Goal: Transaction & Acquisition: Purchase product/service

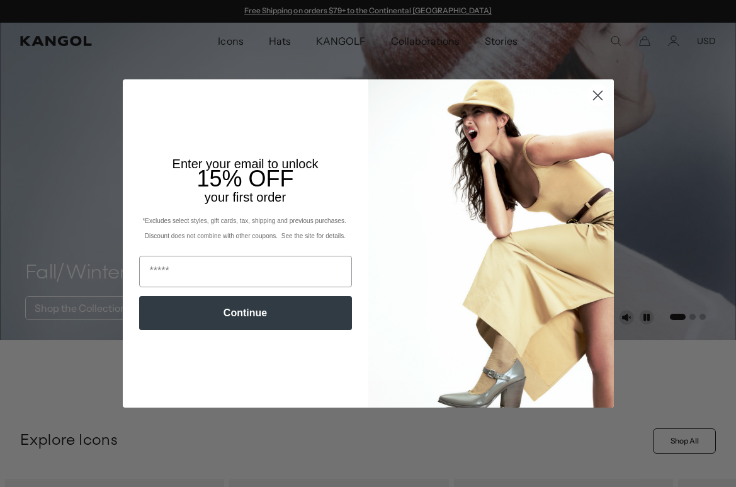
click at [428, 95] on icon "Close dialog" at bounding box center [597, 95] width 9 height 9
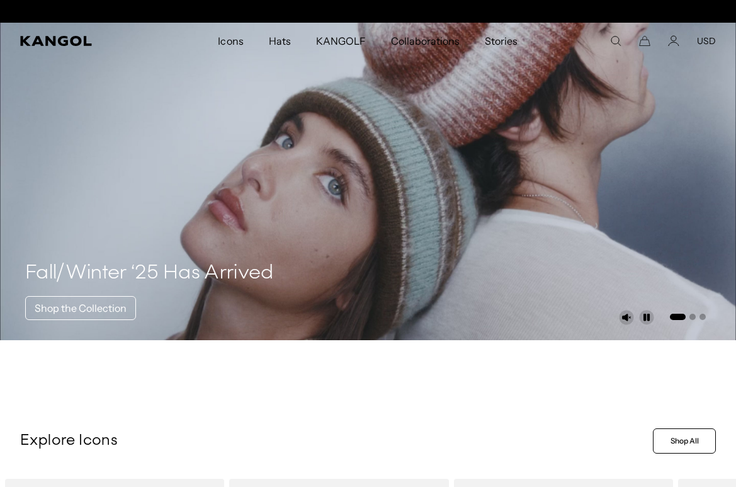
click at [428, 95] on div "Close dialog Enter your email to unlock 15% OFF your first order *Excludes sele…" at bounding box center [368, 242] width 516 height 327
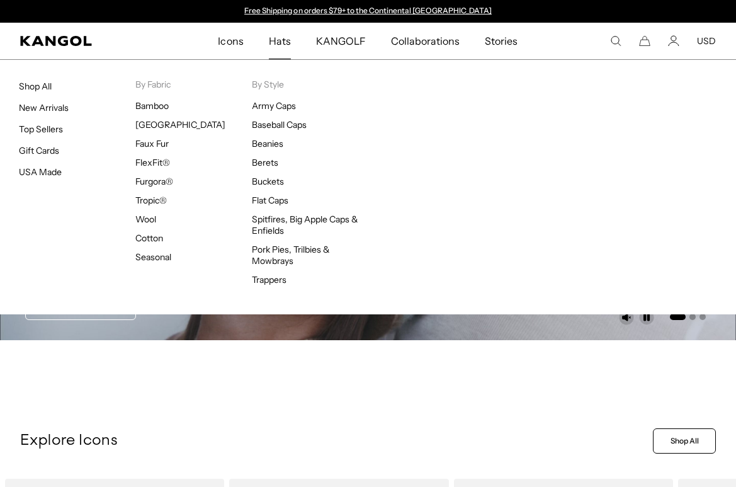
click at [273, 43] on span "Hats" at bounding box center [280, 41] width 22 height 37
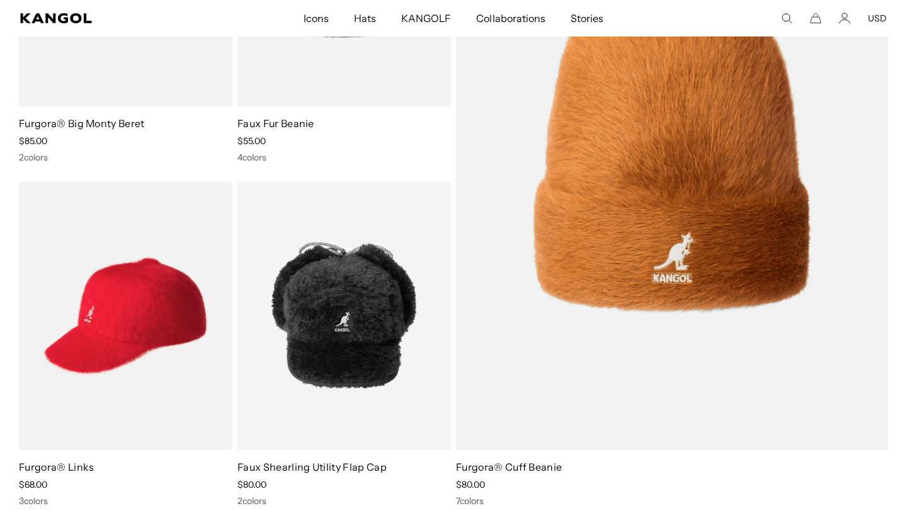
scroll to position [12892, 0]
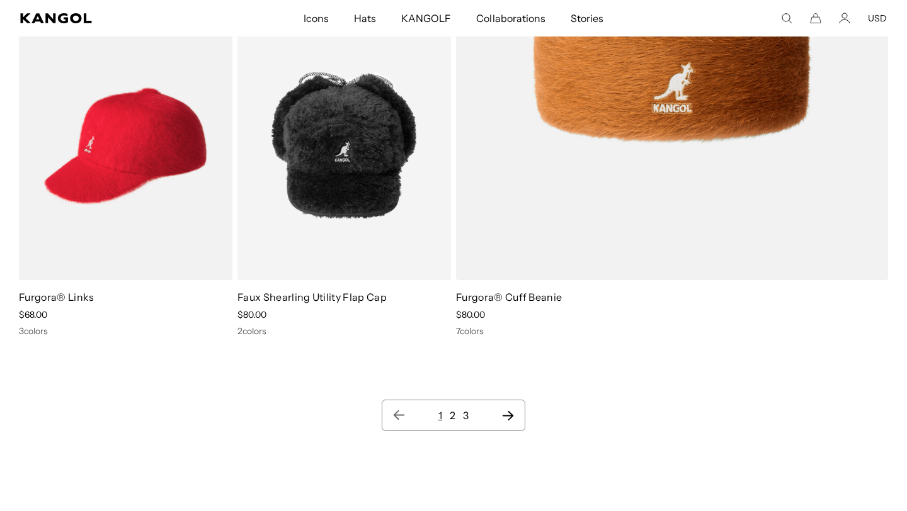
click at [515, 414] on nav "1 2 3" at bounding box center [454, 415] width 144 height 31
click at [508, 414] on icon "Next page" at bounding box center [507, 415] width 13 height 13
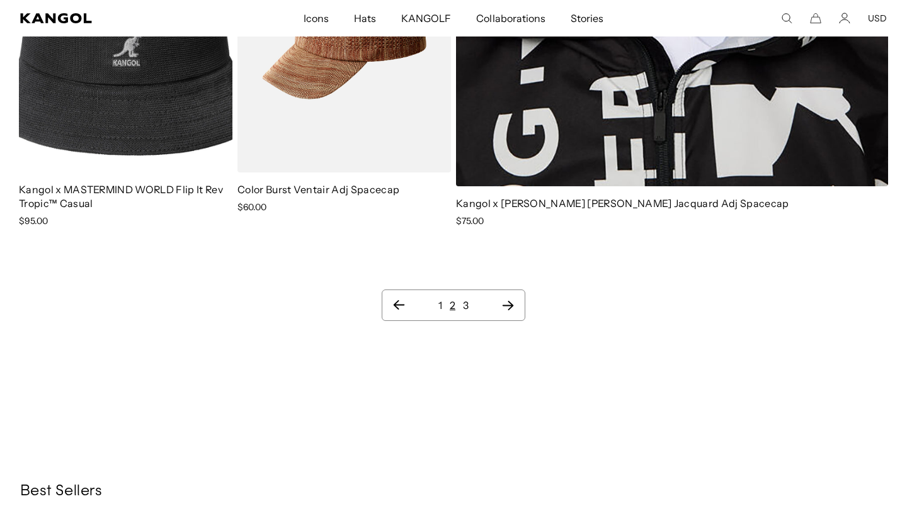
scroll to position [13303, 0]
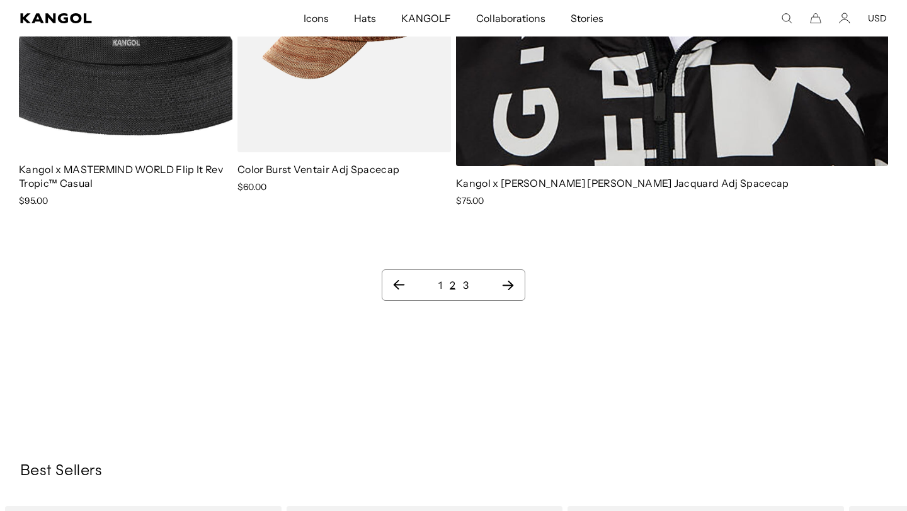
click at [509, 284] on icon "Next page" at bounding box center [507, 285] width 13 height 13
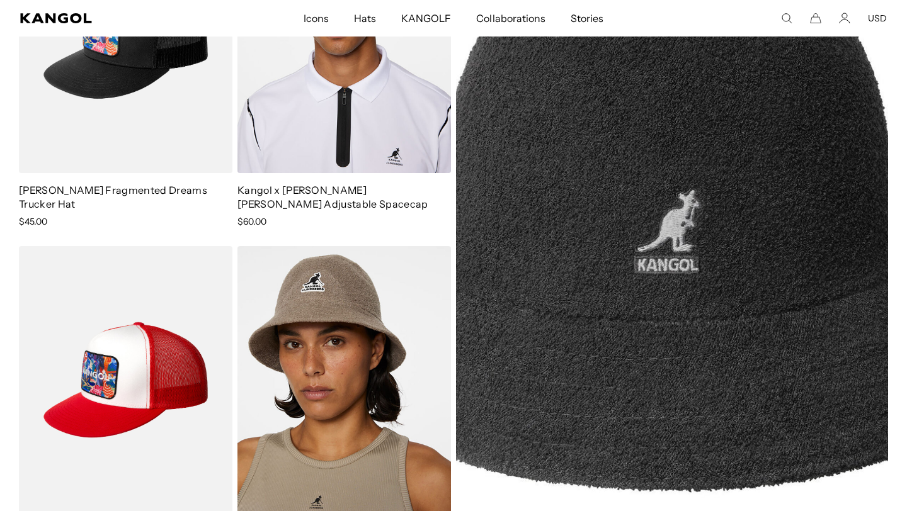
scroll to position [14, 0]
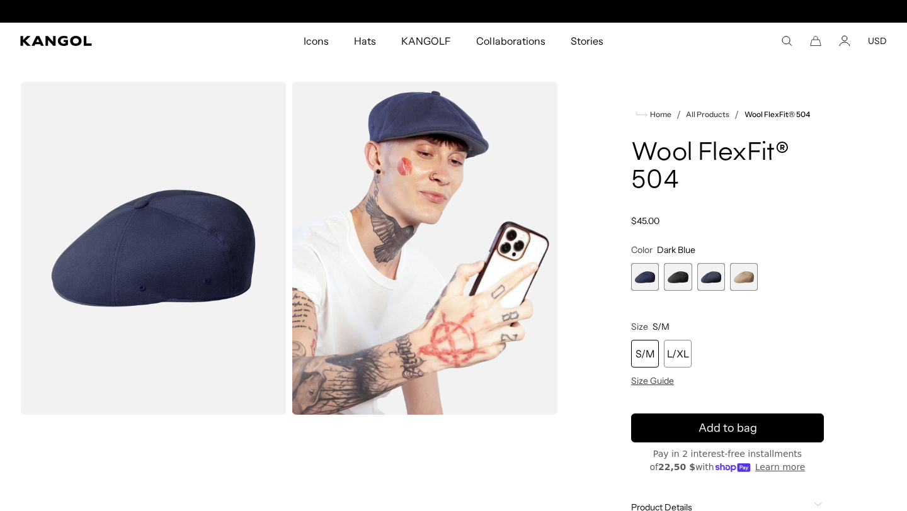
scroll to position [0, 259]
click at [676, 278] on span "2 of 4" at bounding box center [678, 277] width 28 height 28
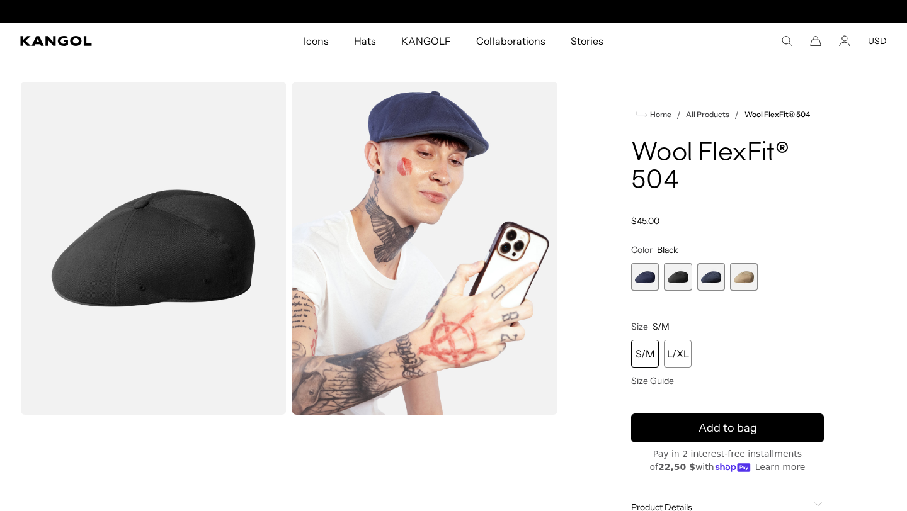
scroll to position [0, 259]
click at [666, 288] on span "2 of 4" at bounding box center [678, 277] width 28 height 28
click at [665, 281] on span "2 of 4" at bounding box center [678, 277] width 28 height 28
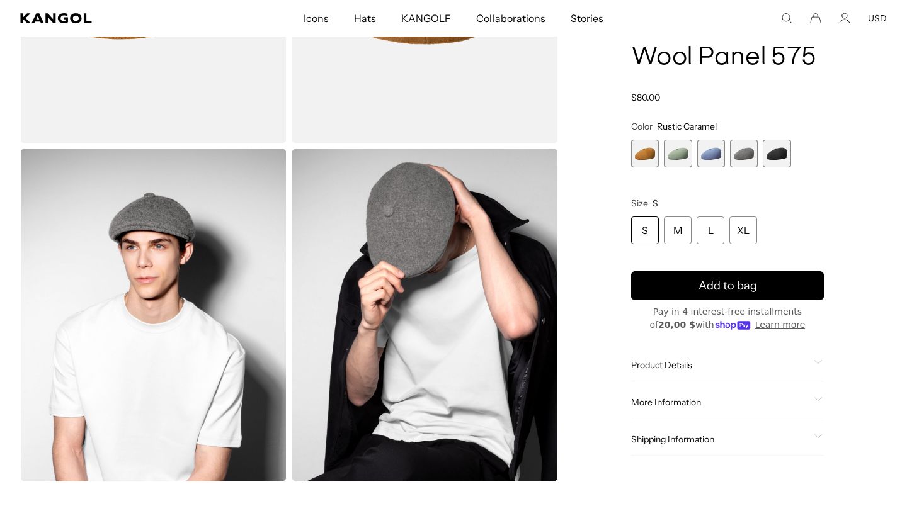
scroll to position [215, 0]
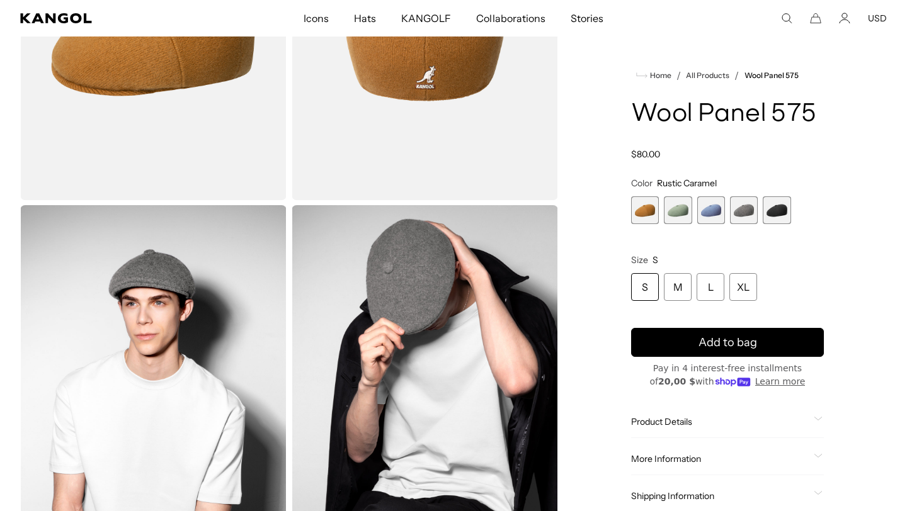
click at [783, 217] on span "5 of 5" at bounding box center [777, 210] width 28 height 28
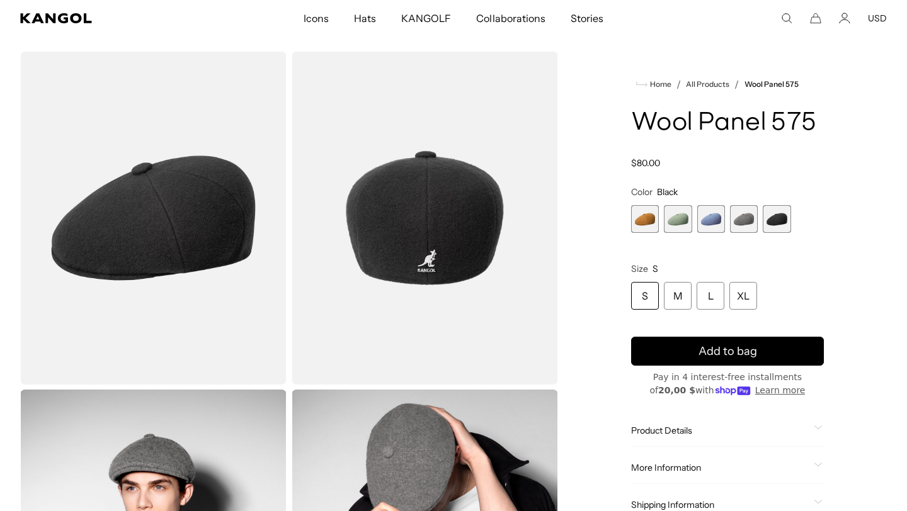
scroll to position [0, 259]
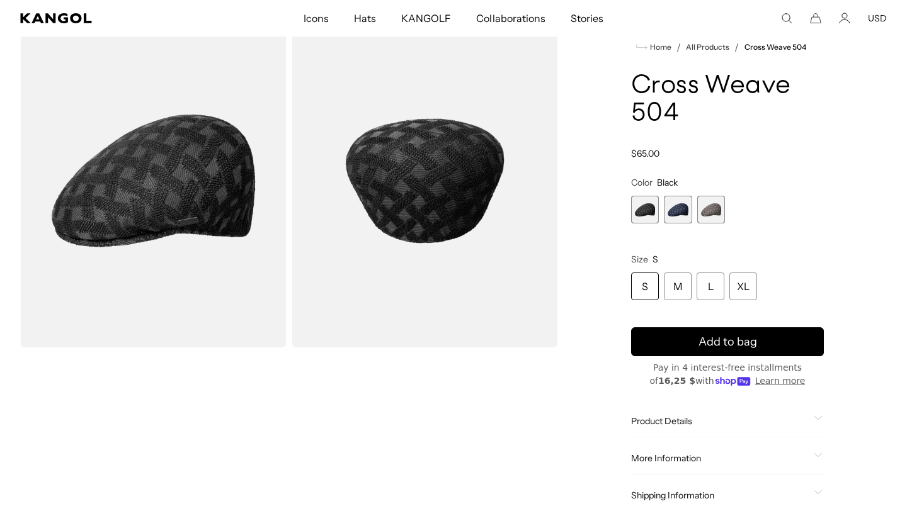
scroll to position [0, 259]
click at [688, 208] on span "2 of 3" at bounding box center [678, 210] width 28 height 28
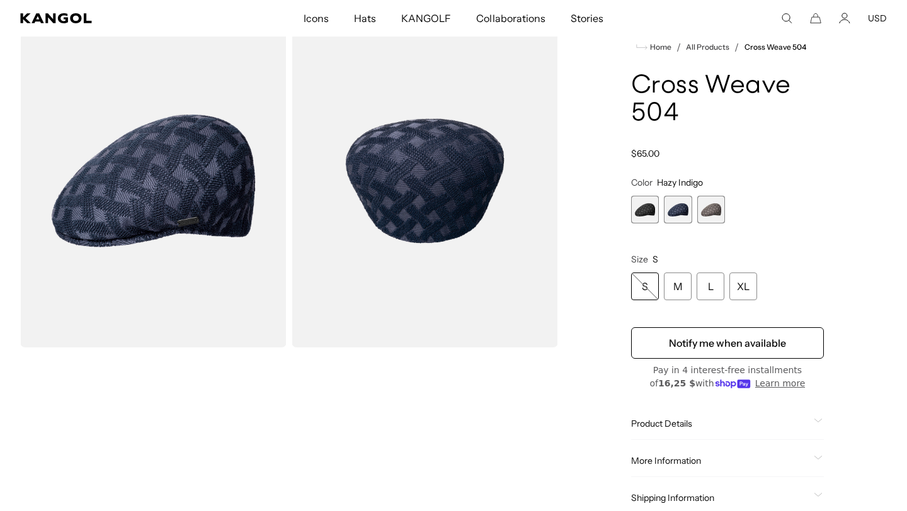
click at [715, 215] on span "3 of 3" at bounding box center [711, 210] width 28 height 28
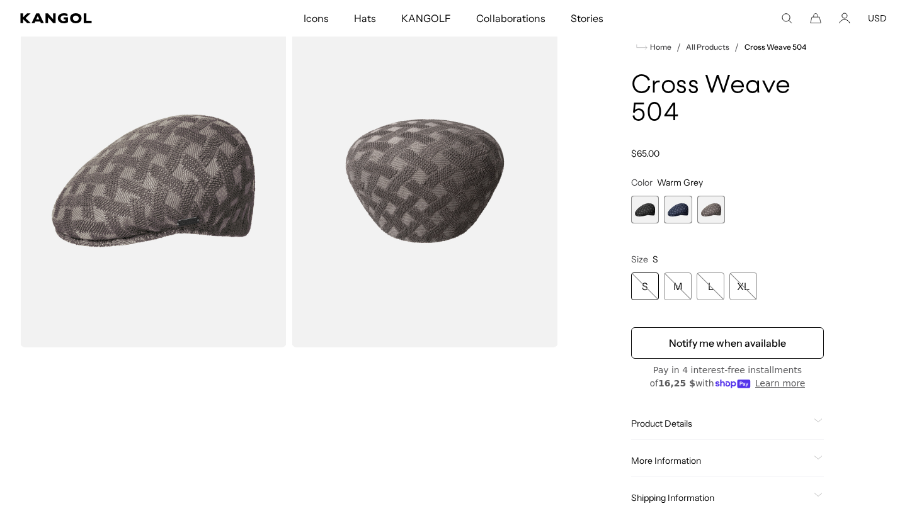
click at [636, 213] on span "1 of 3" at bounding box center [645, 210] width 28 height 28
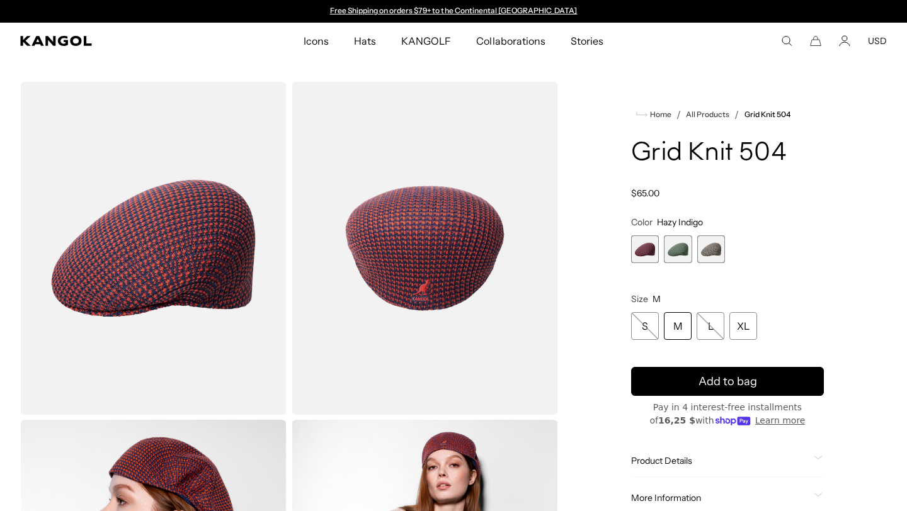
click at [709, 253] on span "3 of 3" at bounding box center [711, 250] width 28 height 28
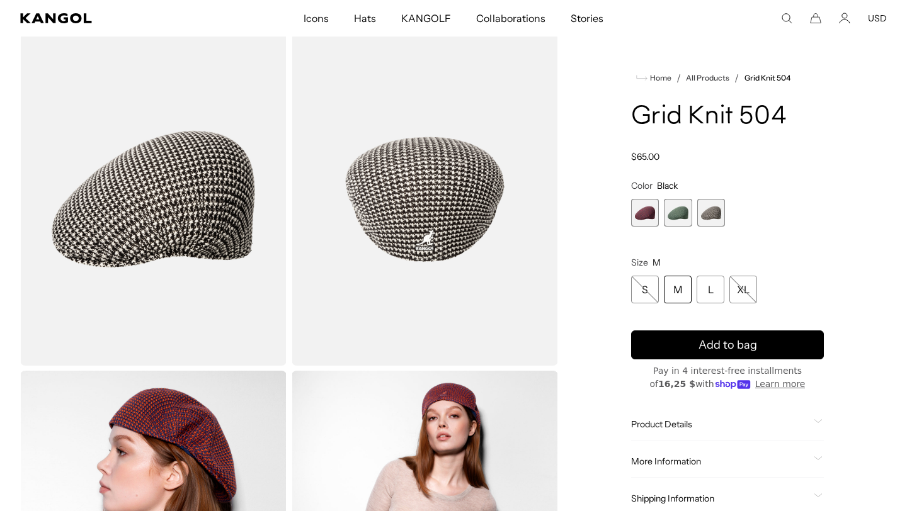
scroll to position [0, 259]
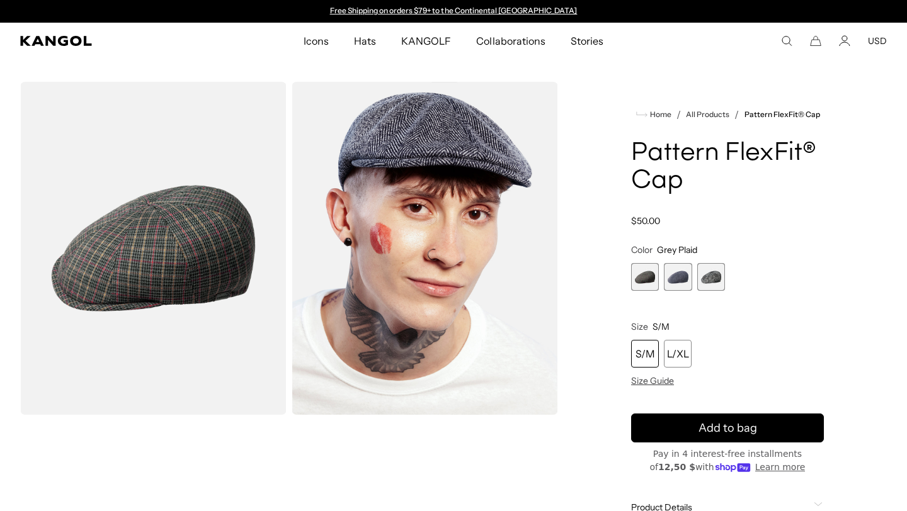
click at [674, 278] on span "2 of 3" at bounding box center [678, 277] width 28 height 28
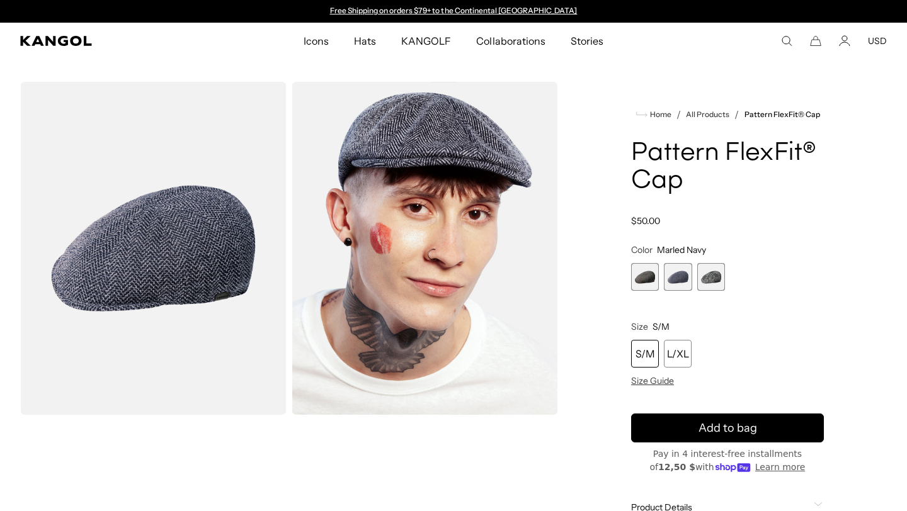
click at [644, 279] on span "1 of 3" at bounding box center [645, 277] width 28 height 28
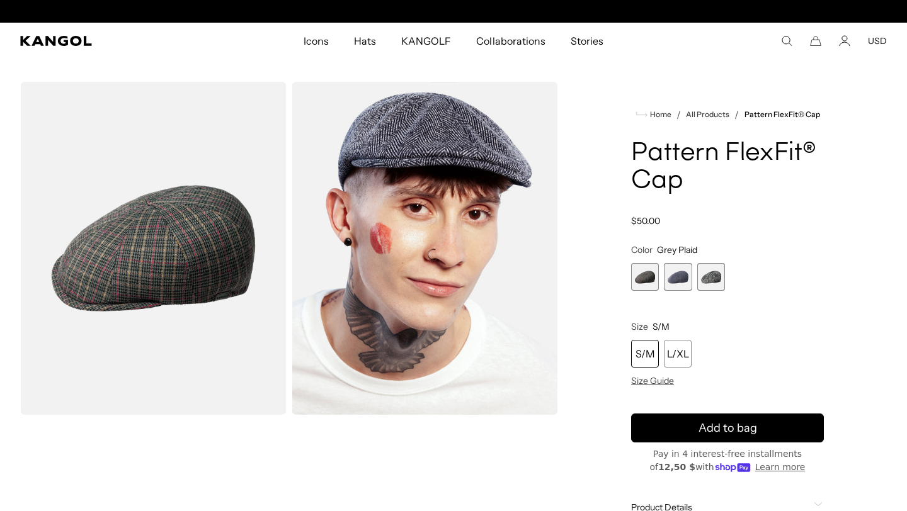
scroll to position [0, 259]
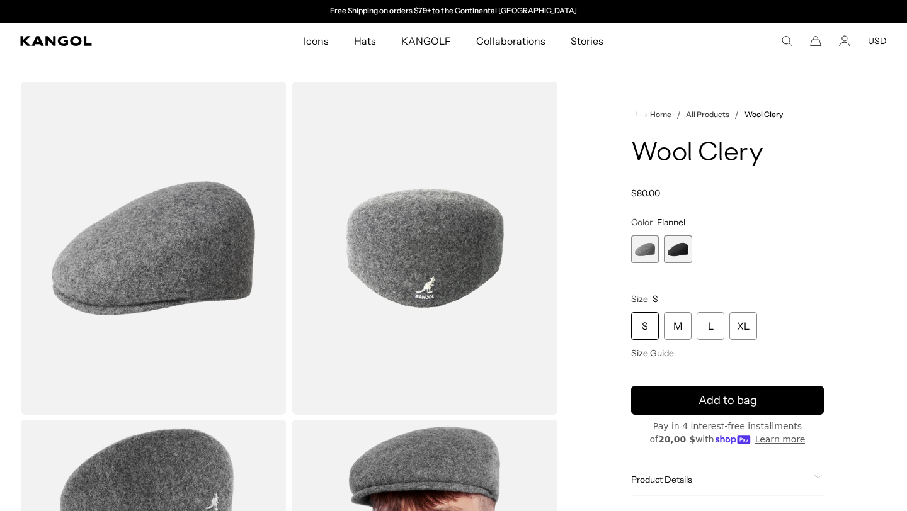
click at [671, 259] on span "2 of 2" at bounding box center [678, 250] width 28 height 28
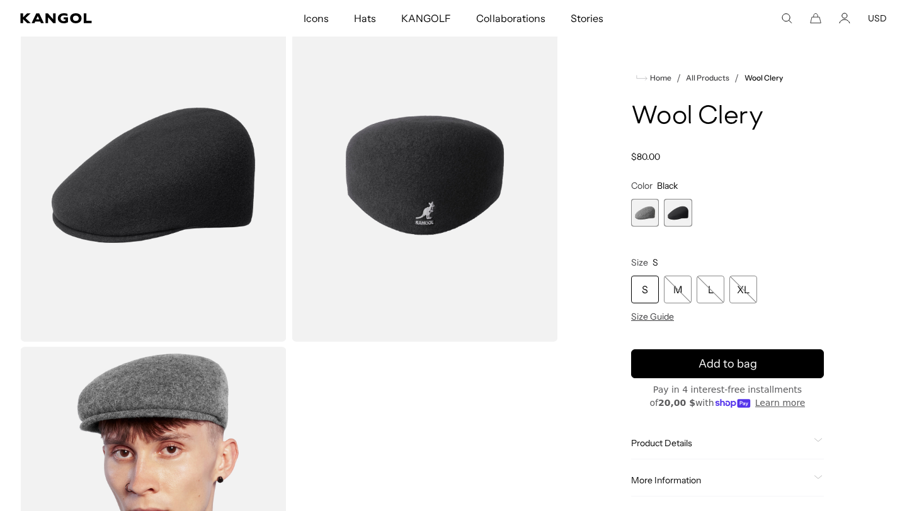
click at [640, 216] on span "1 of 2" at bounding box center [645, 213] width 28 height 28
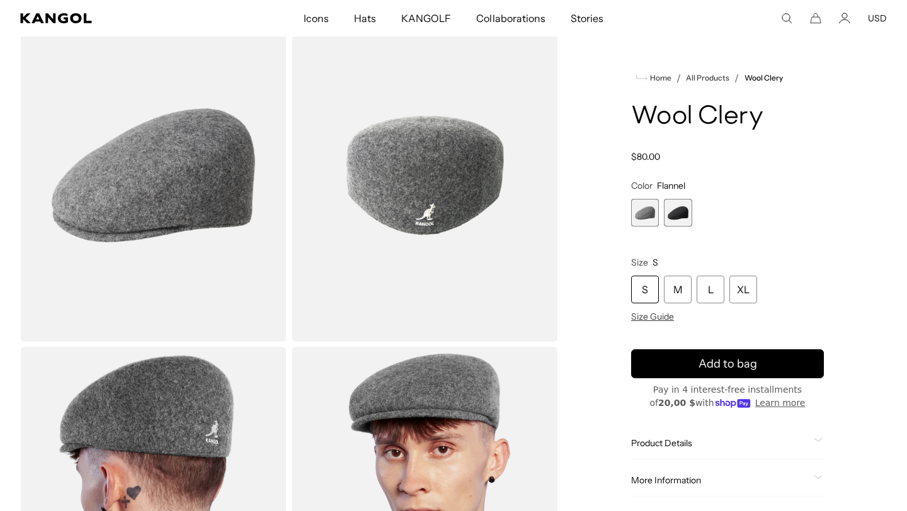
click at [681, 216] on span "2 of 2" at bounding box center [678, 213] width 28 height 28
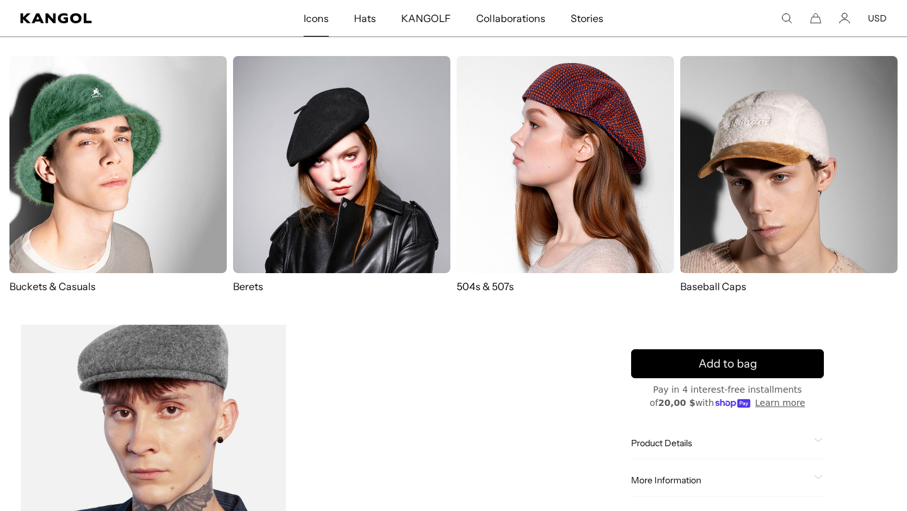
scroll to position [0, 259]
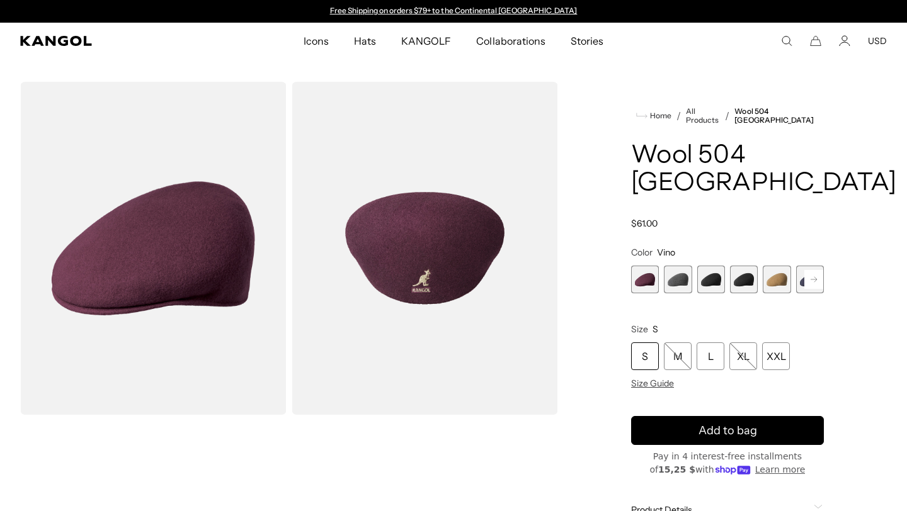
click at [703, 266] on span "3 of 12" at bounding box center [711, 280] width 28 height 28
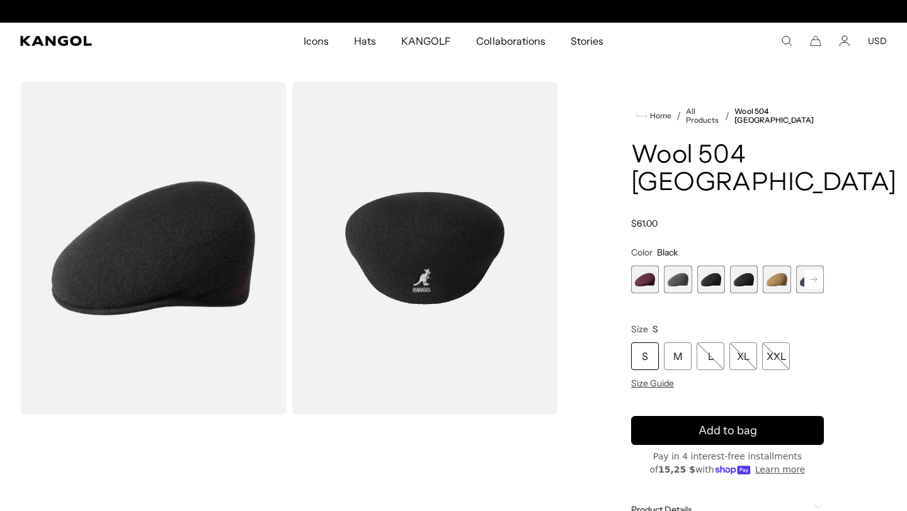
click at [814, 277] on icon at bounding box center [814, 279] width 6 height 5
click at [797, 266] on span "7 of 12" at bounding box center [810, 280] width 28 height 28
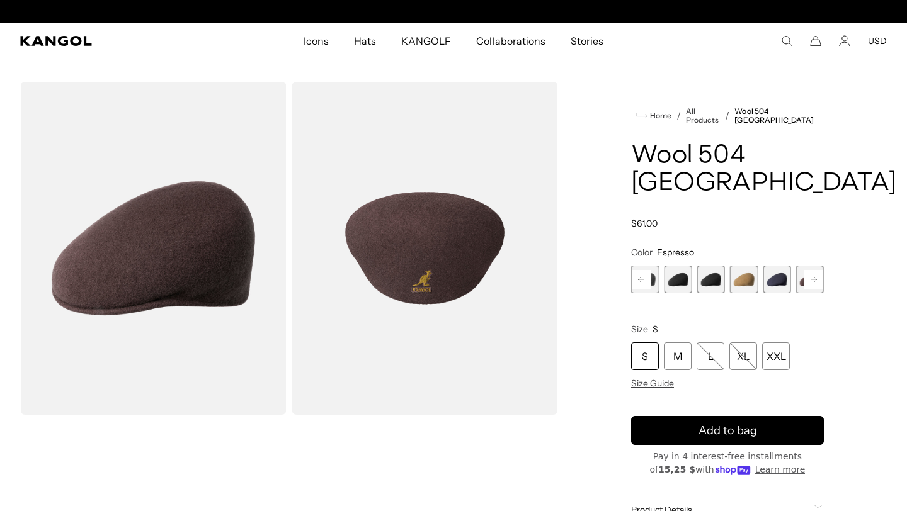
scroll to position [0, 259]
click at [777, 266] on span "6 of 12" at bounding box center [777, 280] width 28 height 28
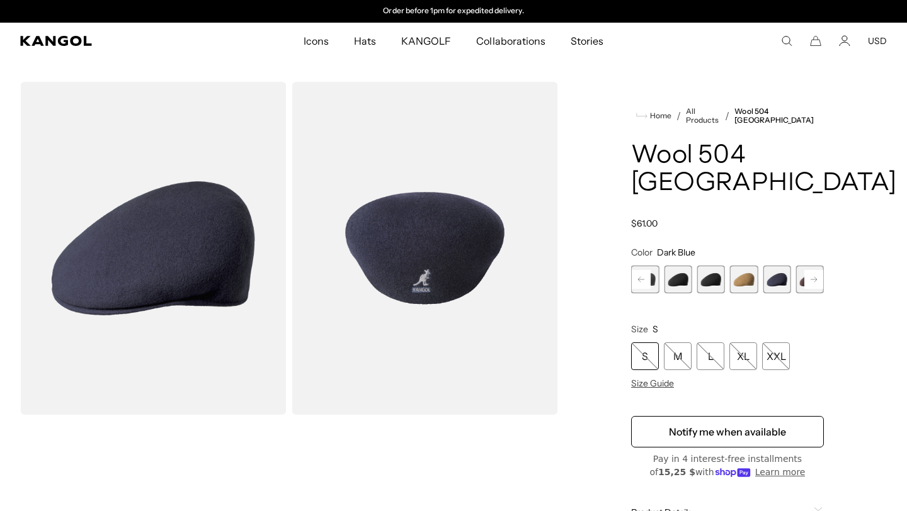
click at [747, 266] on span "5 of 12" at bounding box center [744, 280] width 28 height 28
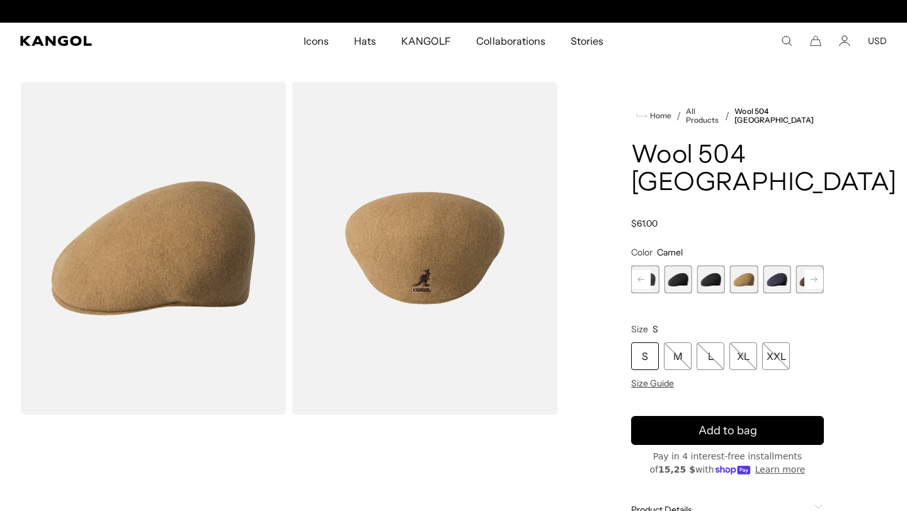
click at [702, 266] on span "4 of 12" at bounding box center [711, 280] width 28 height 28
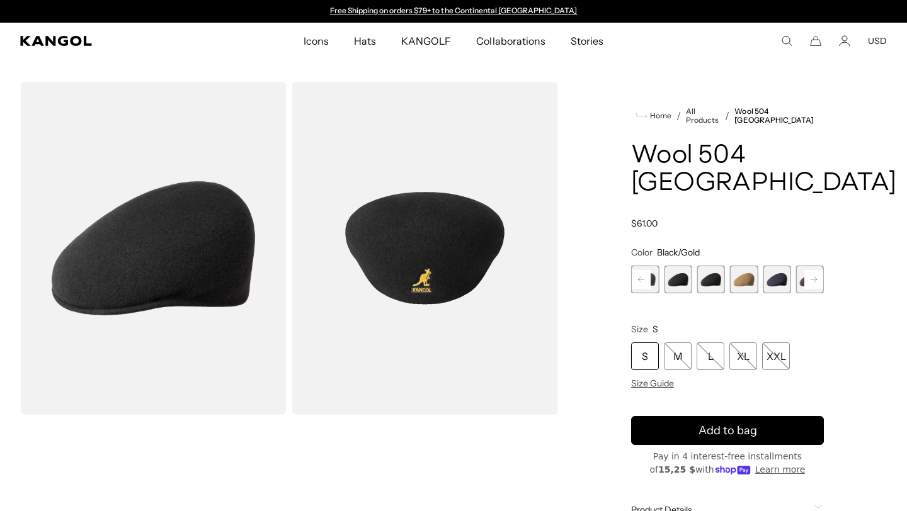
click at [681, 266] on span "3 of 12" at bounding box center [678, 280] width 28 height 28
click at [709, 266] on span "4 of 12" at bounding box center [711, 280] width 28 height 28
click at [654, 266] on span "2 of 12" at bounding box center [645, 280] width 28 height 28
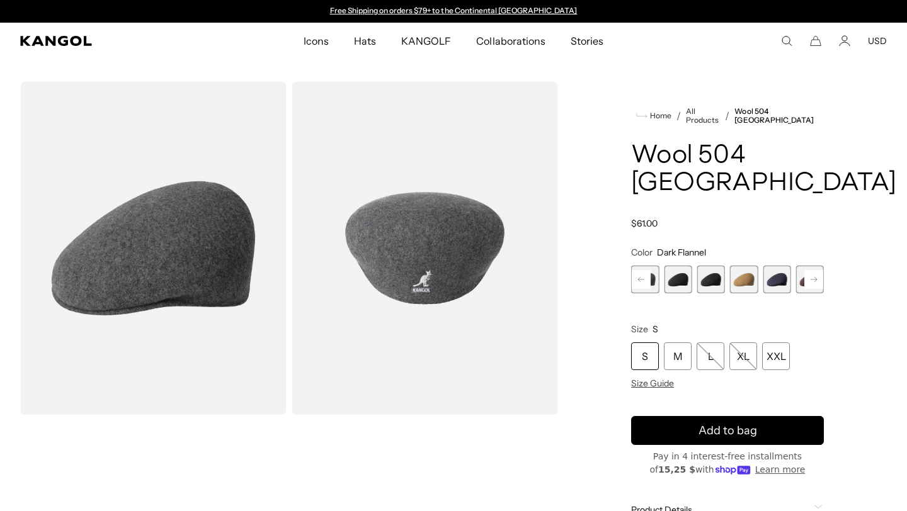
click at [641, 270] on rect at bounding box center [641, 279] width 19 height 19
click at [646, 266] on span "1 of 12" at bounding box center [645, 280] width 28 height 28
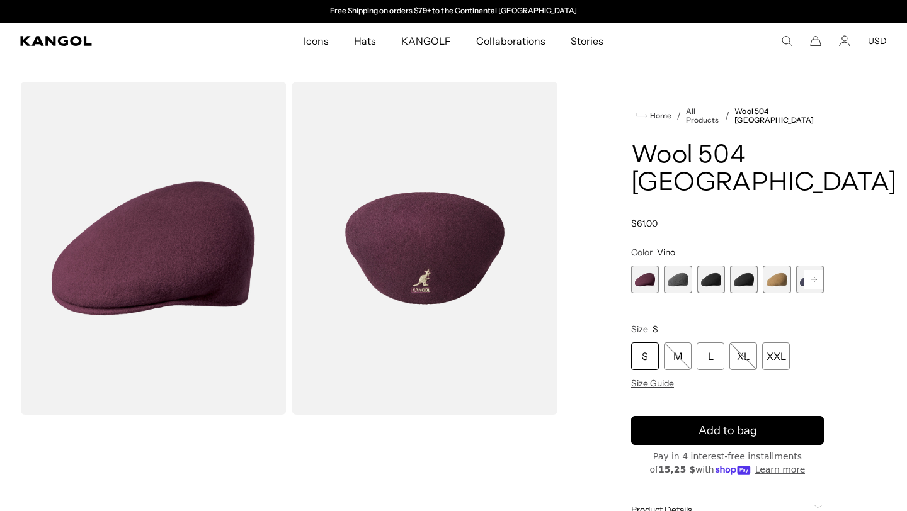
click at [743, 266] on span "4 of 12" at bounding box center [744, 280] width 28 height 28
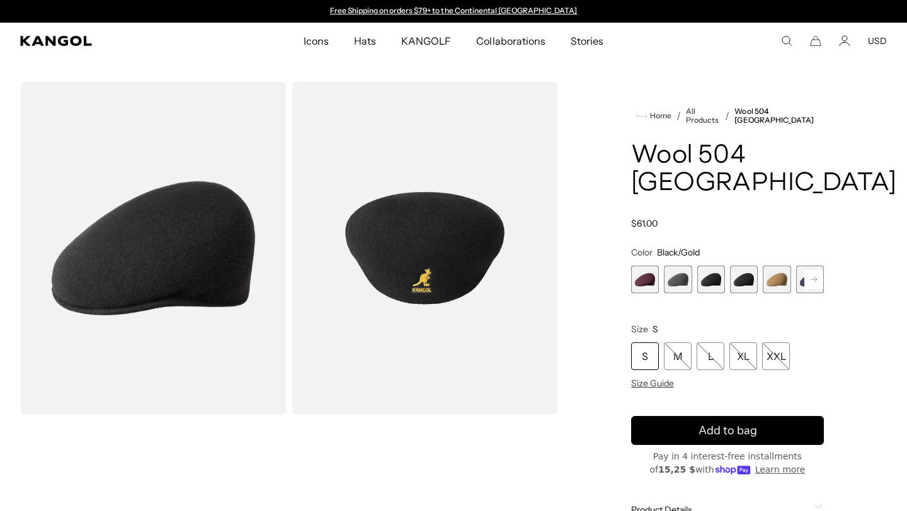
click at [710, 266] on span "3 of 12" at bounding box center [711, 280] width 28 height 28
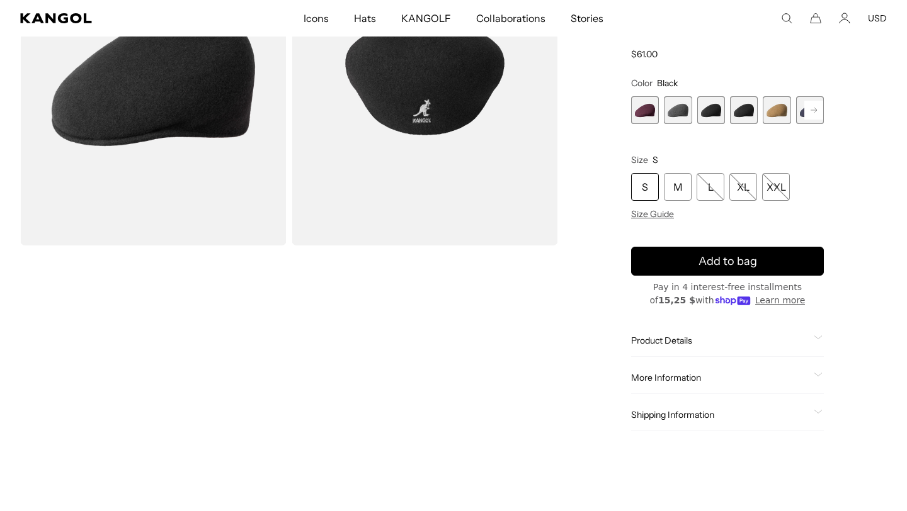
click at [785, 335] on span "Product Details" at bounding box center [720, 340] width 178 height 11
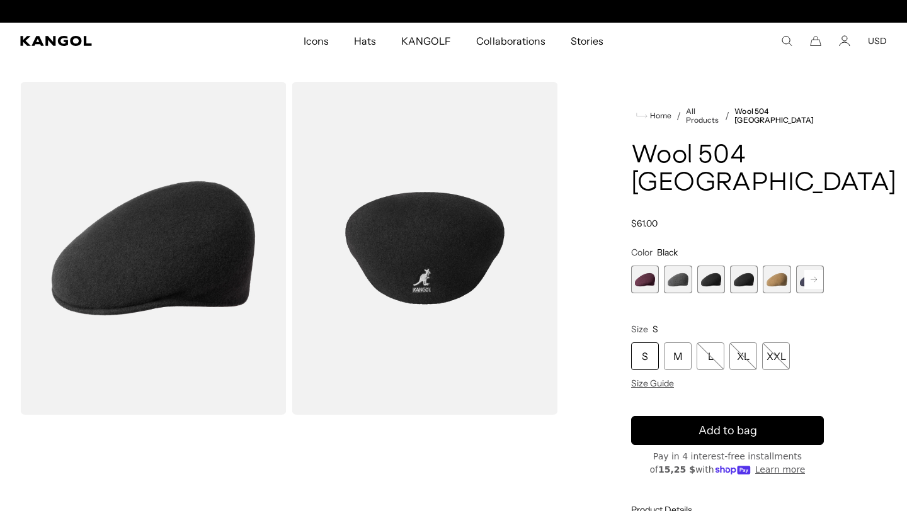
scroll to position [0, 259]
click at [815, 277] on icon at bounding box center [814, 279] width 6 height 5
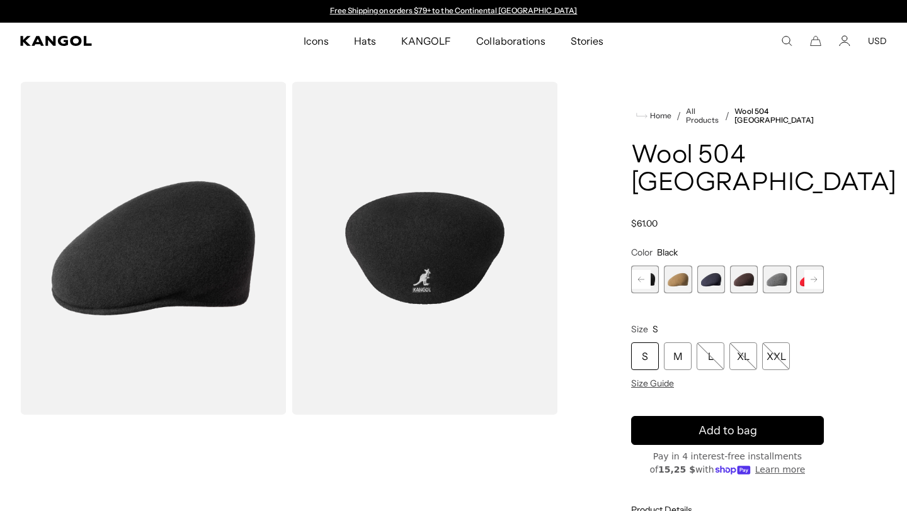
click at [815, 277] on icon at bounding box center [814, 279] width 6 height 5
click at [815, 266] on div "Previous Next Vino Variant sold out or unavailable Dark Flannel Variant sold ou…" at bounding box center [727, 280] width 193 height 28
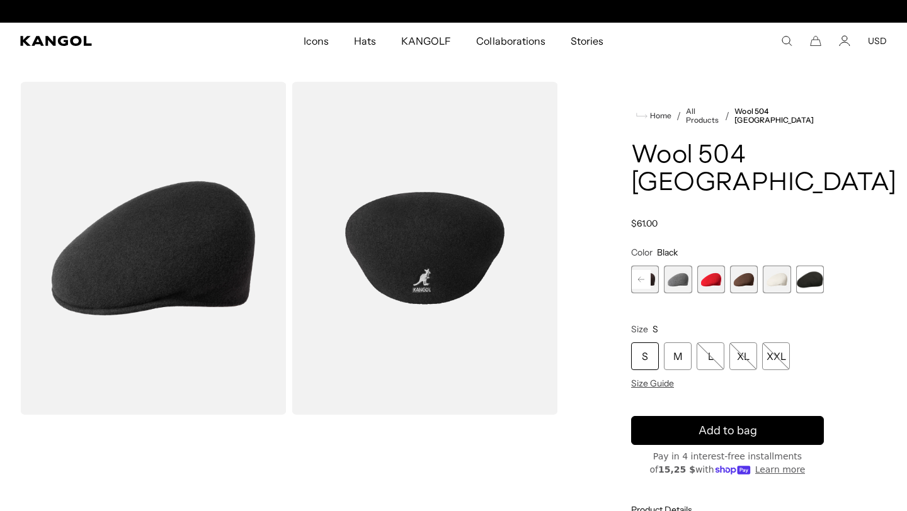
click at [811, 266] on span "12 of 12" at bounding box center [810, 280] width 28 height 28
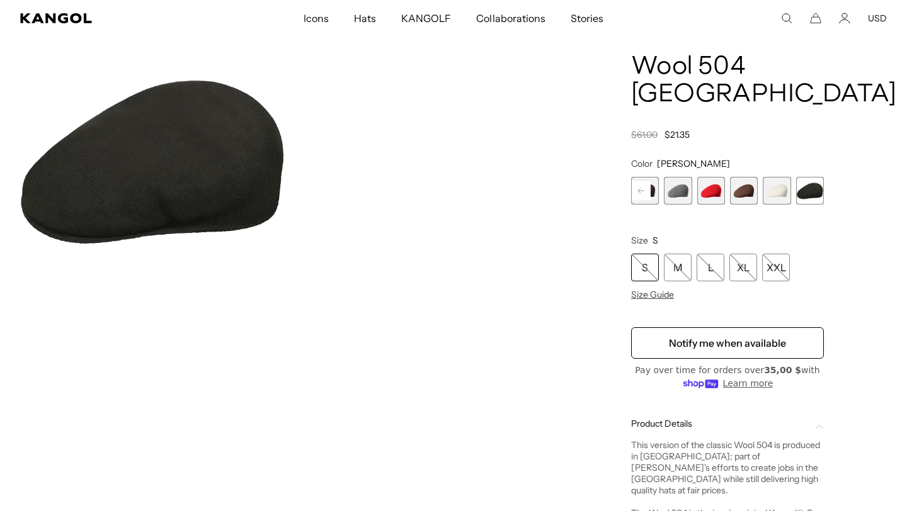
click at [774, 177] on span "11 of 12" at bounding box center [777, 191] width 28 height 28
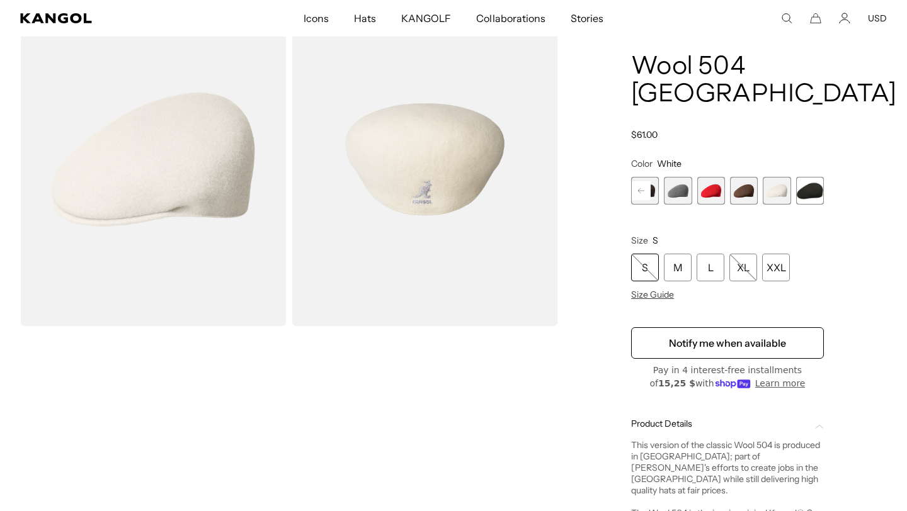
click at [739, 177] on span "10 of 12" at bounding box center [744, 191] width 28 height 28
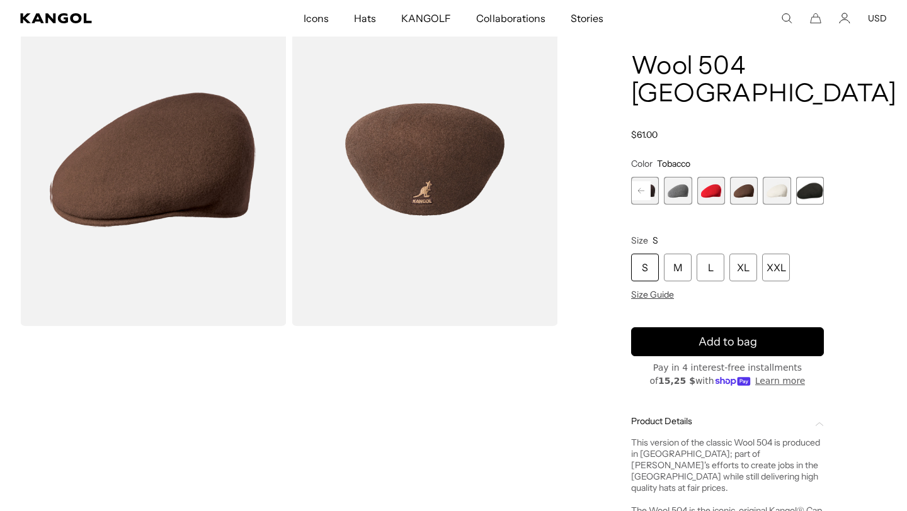
click at [640, 181] on rect at bounding box center [641, 190] width 19 height 19
click at [638, 181] on rect at bounding box center [641, 190] width 19 height 19
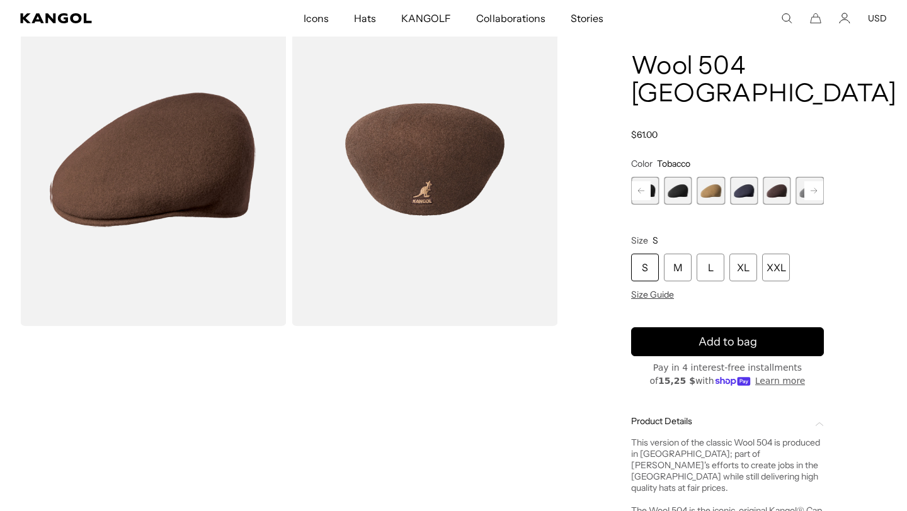
click at [638, 181] on rect at bounding box center [641, 190] width 19 height 19
click at [669, 177] on span "3 of 12" at bounding box center [678, 191] width 28 height 28
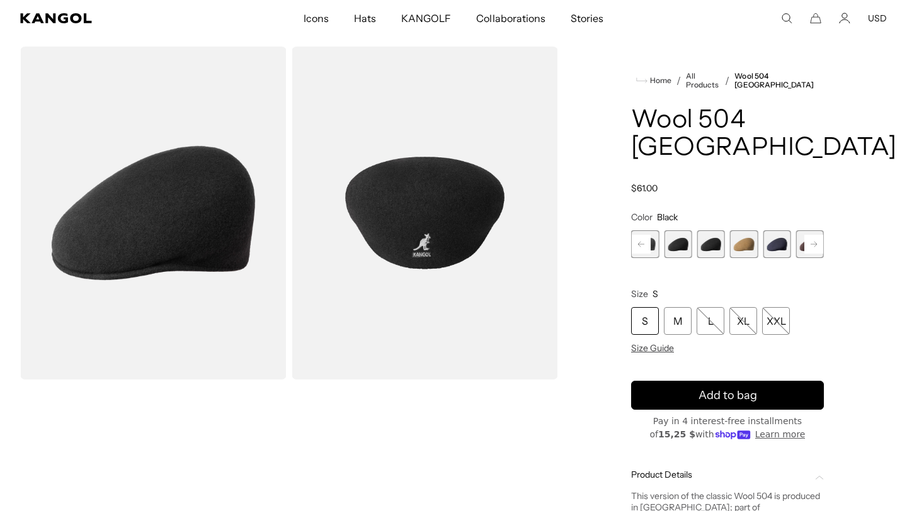
scroll to position [0, 259]
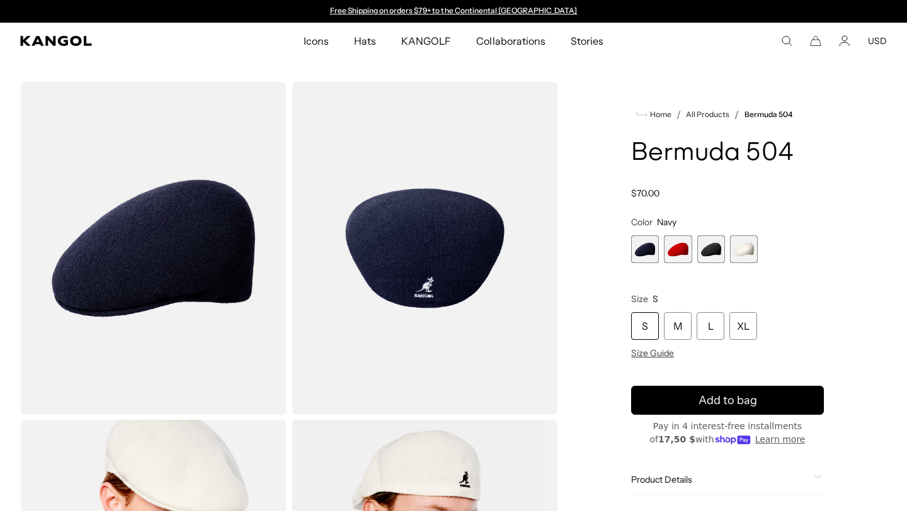
click at [678, 250] on span "2 of 4" at bounding box center [678, 250] width 28 height 28
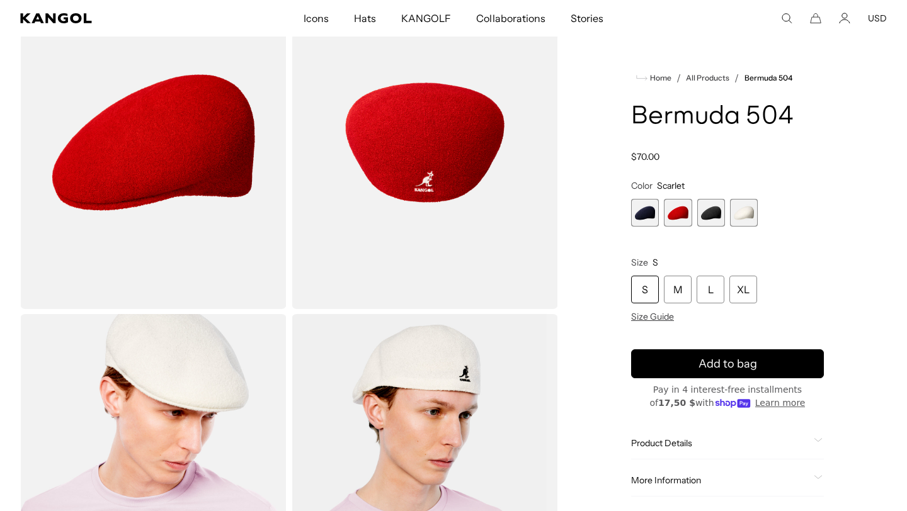
scroll to position [103, 0]
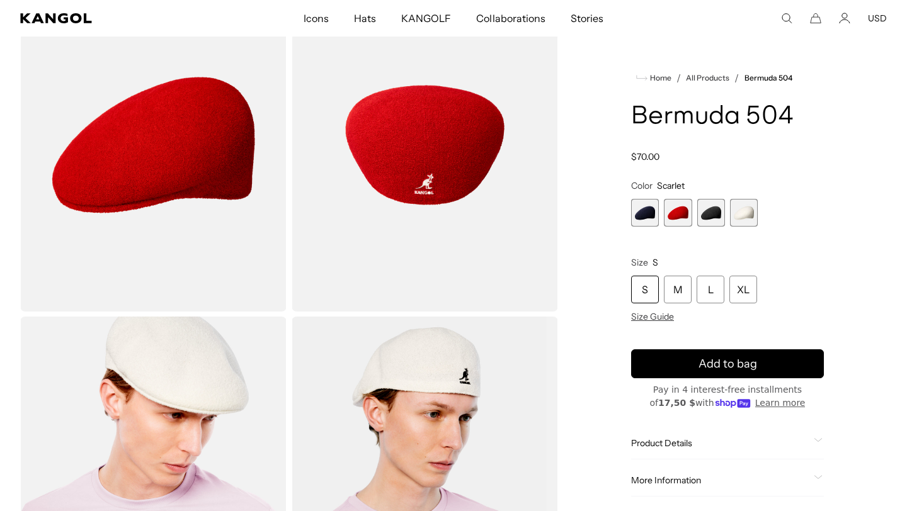
click at [724, 213] on span "3 of 4" at bounding box center [711, 213] width 28 height 28
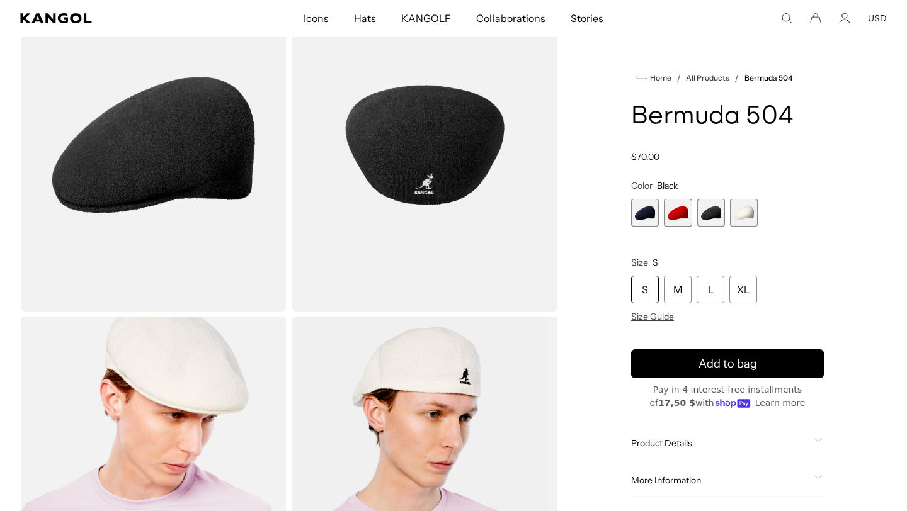
click at [649, 217] on span "1 of 4" at bounding box center [645, 213] width 28 height 28
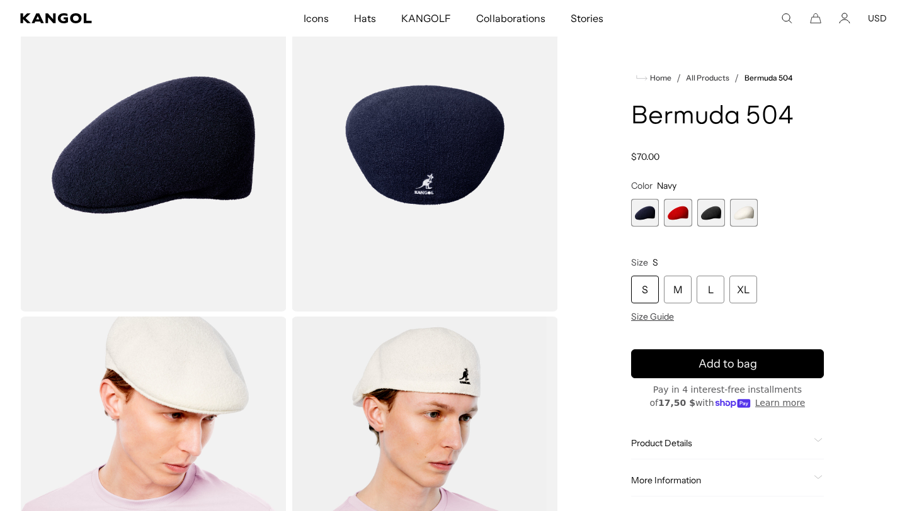
click at [668, 216] on span "2 of 4" at bounding box center [678, 213] width 28 height 28
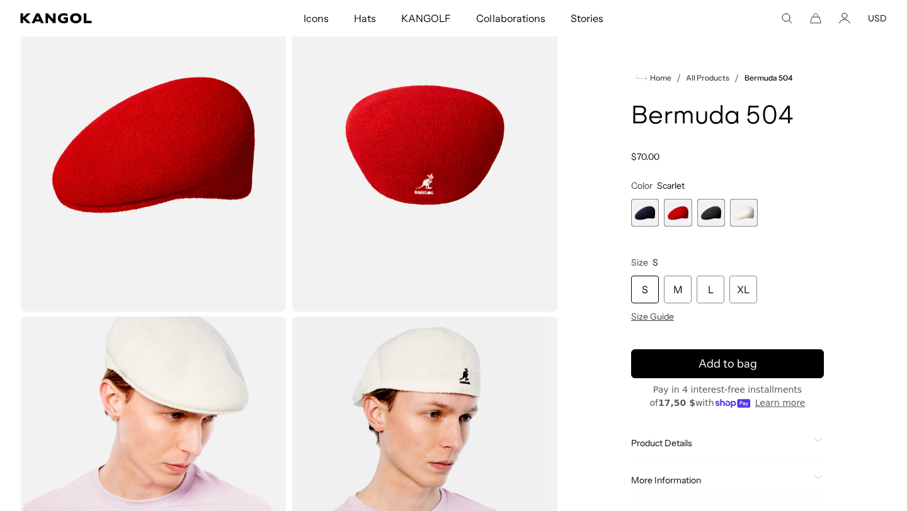
scroll to position [0, 259]
click at [741, 217] on span "4 of 4" at bounding box center [744, 213] width 28 height 28
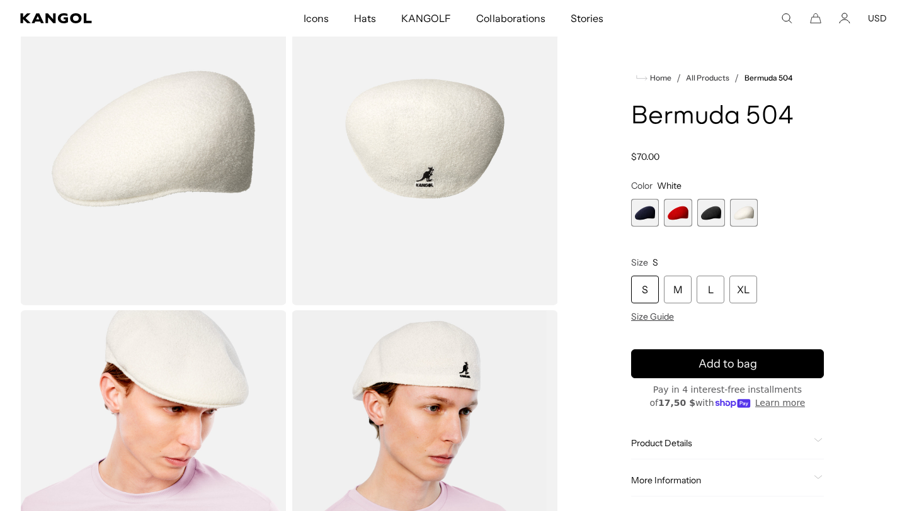
scroll to position [108, 0]
click at [709, 215] on span "3 of 4" at bounding box center [711, 213] width 28 height 28
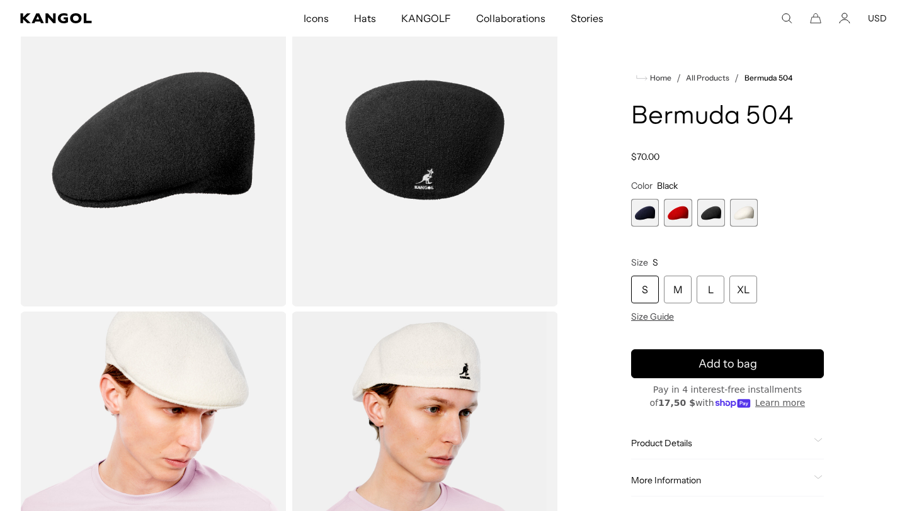
click at [673, 218] on span "2 of 4" at bounding box center [678, 213] width 28 height 28
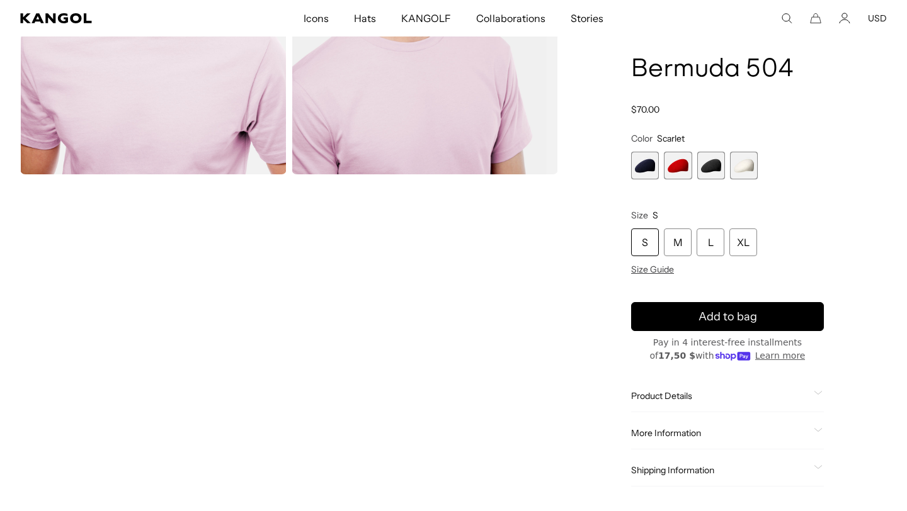
scroll to position [0, 259]
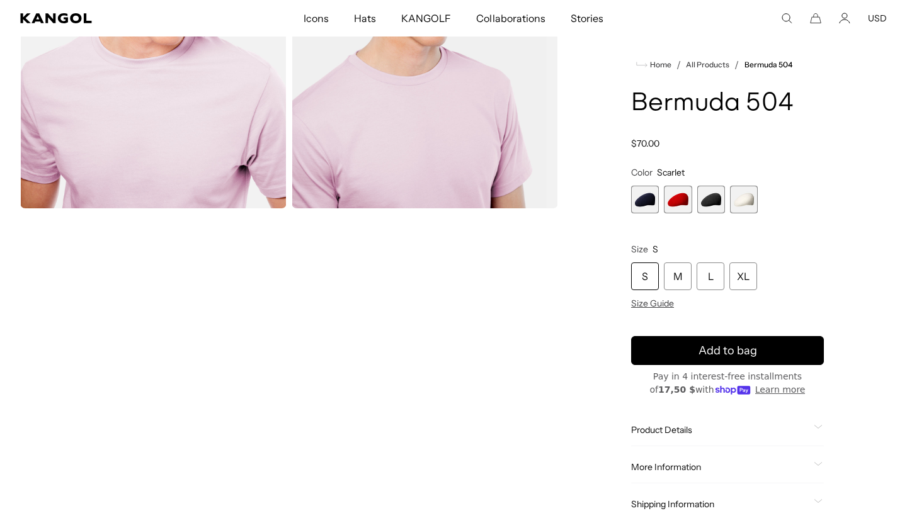
click at [646, 201] on span "1 of 4" at bounding box center [645, 200] width 28 height 28
click at [724, 201] on span "3 of 4" at bounding box center [711, 200] width 28 height 28
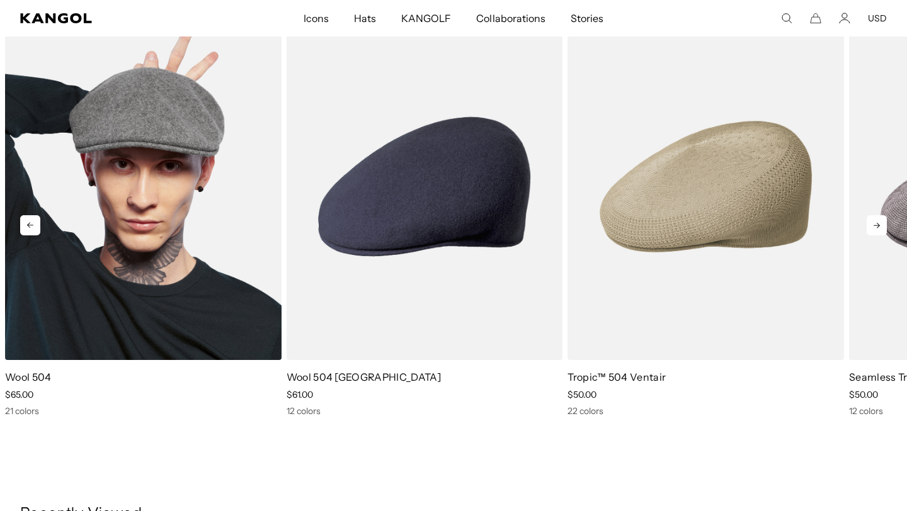
scroll to position [0, 259]
click at [191, 265] on img "1 of 5" at bounding box center [143, 186] width 276 height 347
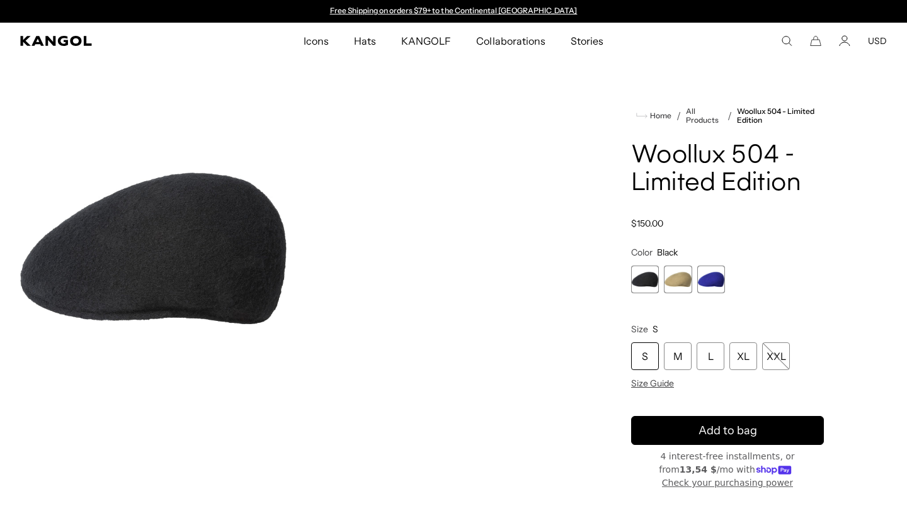
click at [713, 278] on span "3 of 3" at bounding box center [711, 280] width 28 height 28
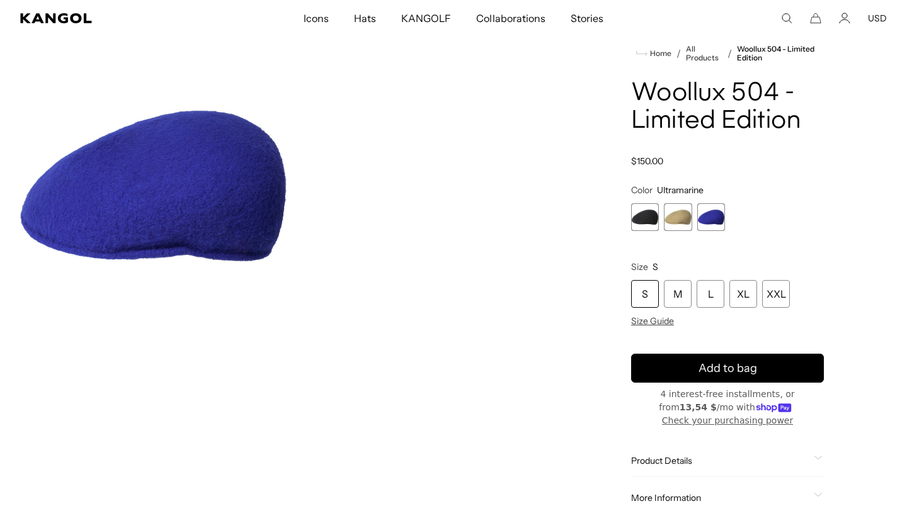
scroll to position [83, 0]
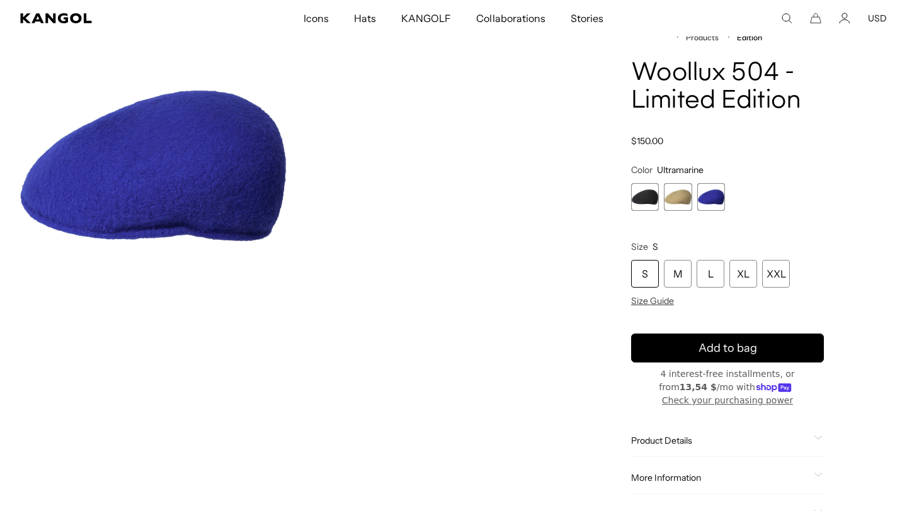
click at [231, 181] on img "Gallery Viewer" at bounding box center [153, 165] width 266 height 333
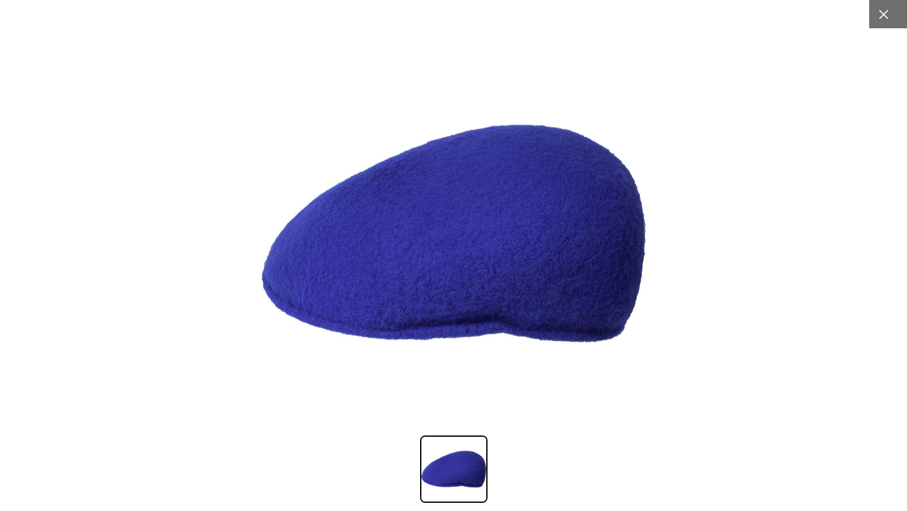
click at [881, 11] on icon at bounding box center [883, 14] width 13 height 13
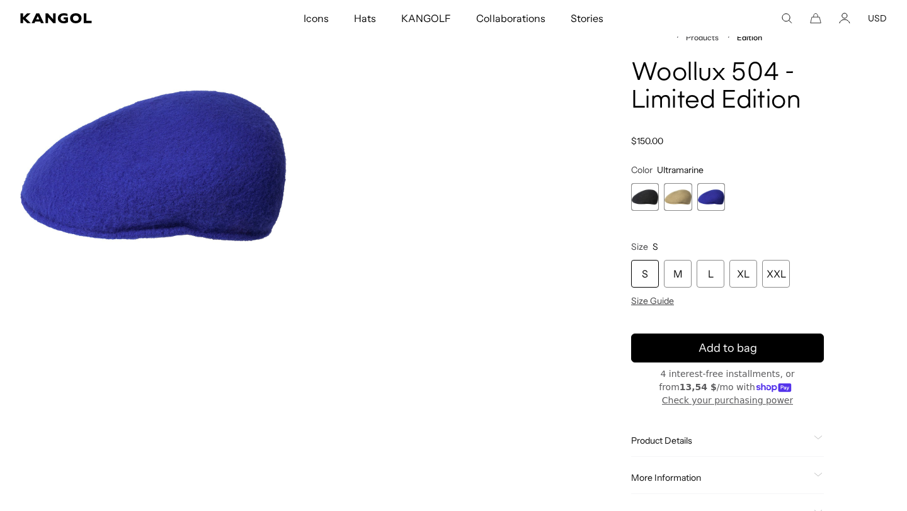
click at [675, 196] on span "2 of 3" at bounding box center [678, 197] width 28 height 28
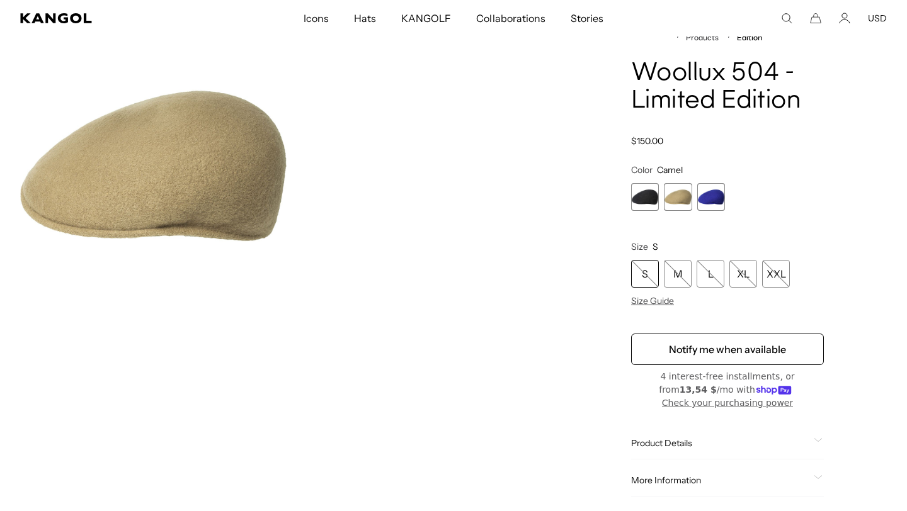
click at [643, 194] on span "1 of 3" at bounding box center [645, 197] width 28 height 28
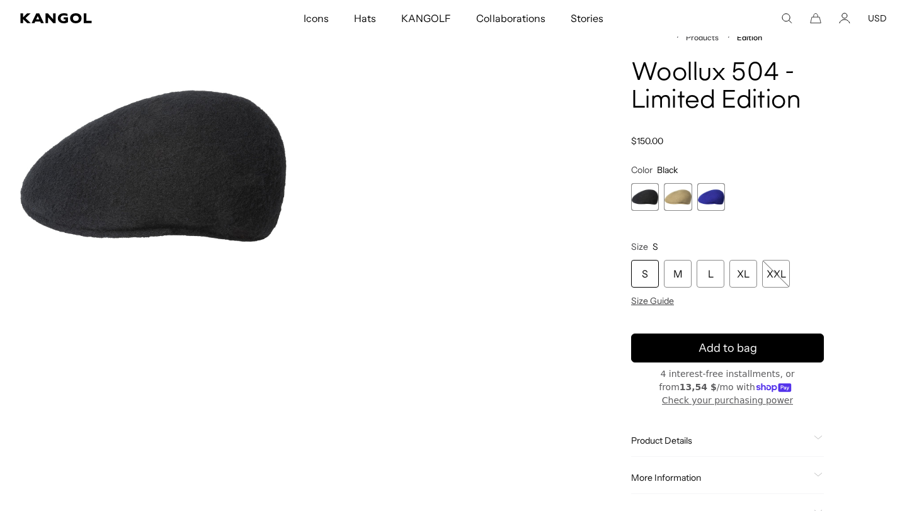
scroll to position [0, 259]
click at [717, 195] on span "3 of 3" at bounding box center [711, 197] width 28 height 28
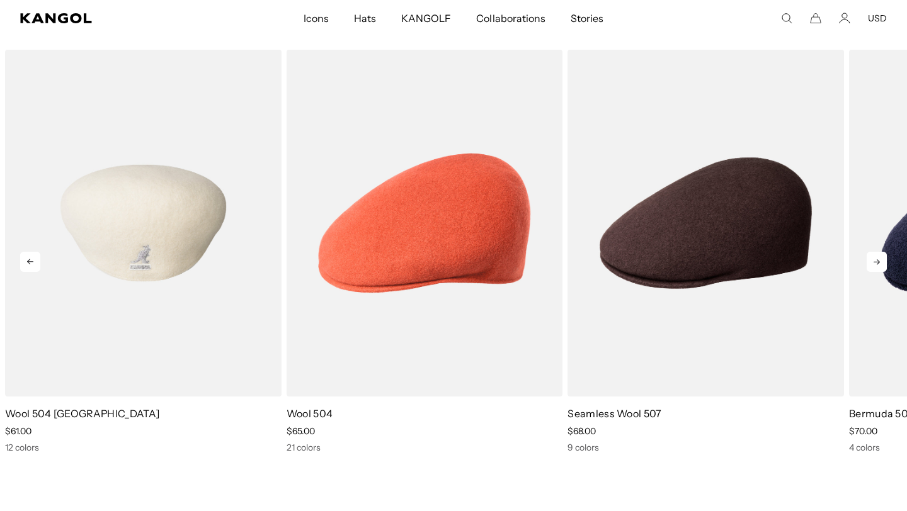
scroll to position [0, 259]
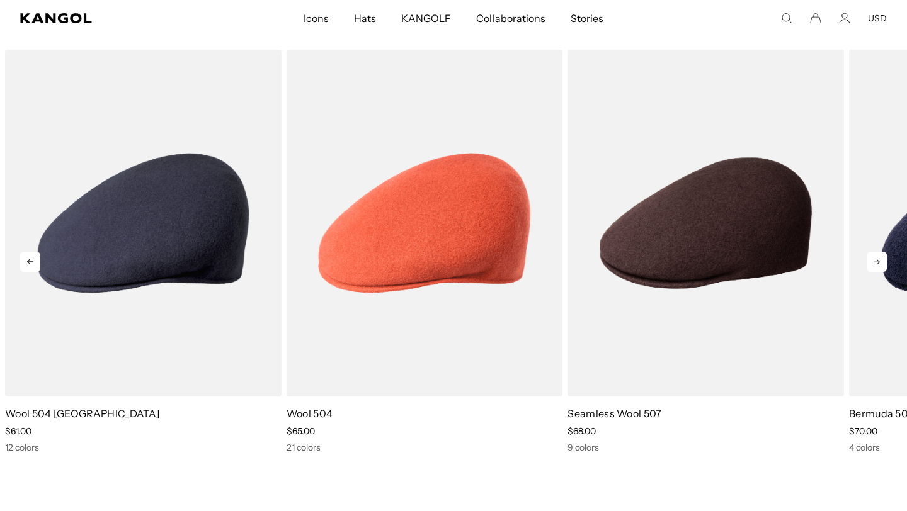
click at [877, 260] on icon at bounding box center [877, 262] width 6 height 6
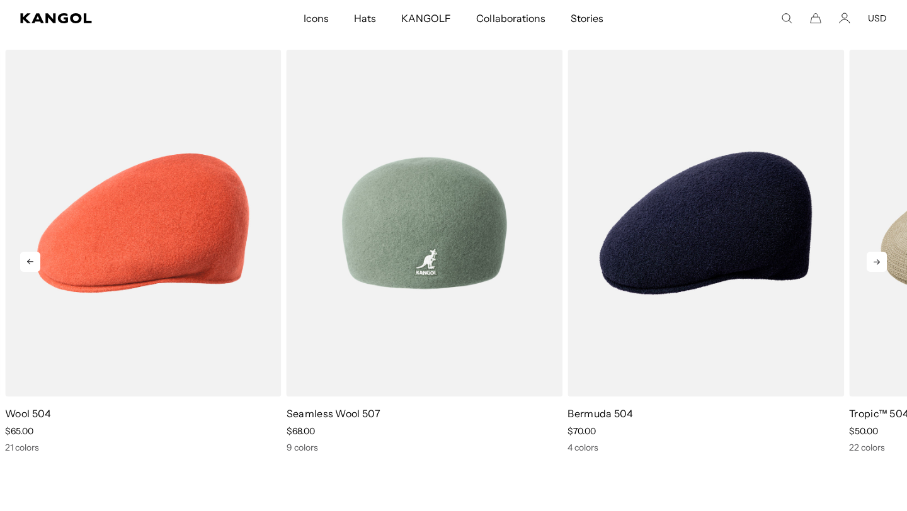
click at [426, 280] on img "3 of 5" at bounding box center [425, 223] width 276 height 347
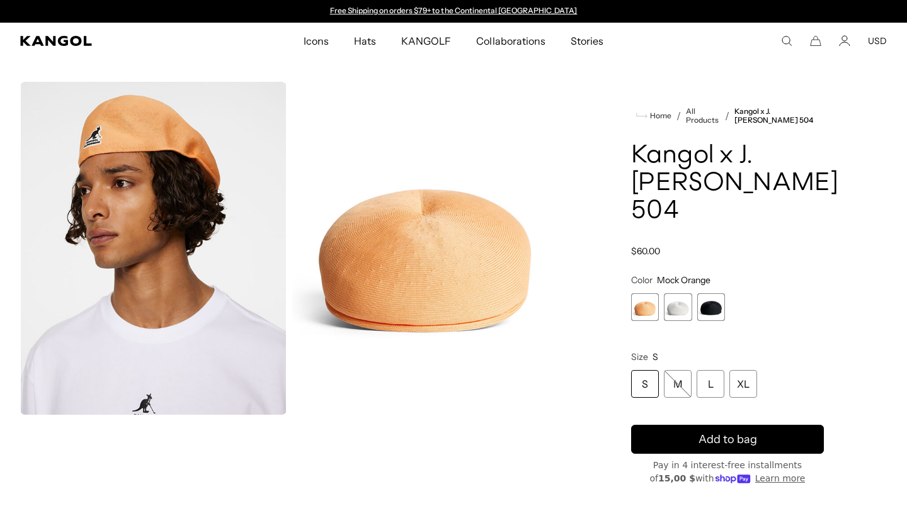
click at [681, 308] on span "2 of 3" at bounding box center [678, 307] width 28 height 28
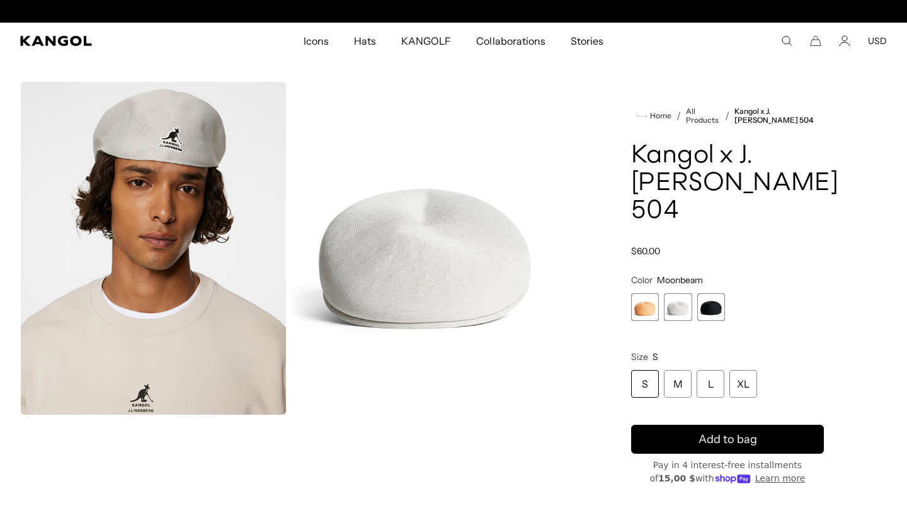
scroll to position [0, 259]
click at [708, 307] on span "3 of 3" at bounding box center [711, 307] width 28 height 28
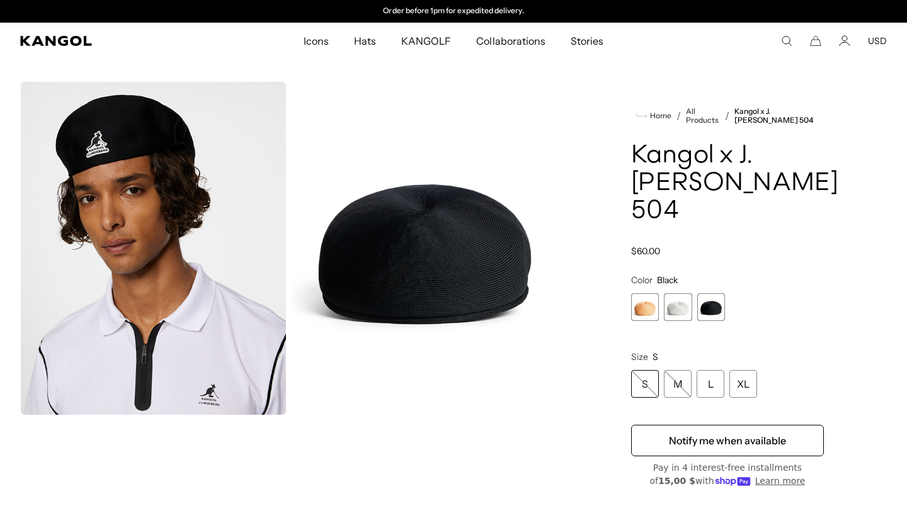
click at [686, 306] on span "2 of 3" at bounding box center [678, 307] width 28 height 28
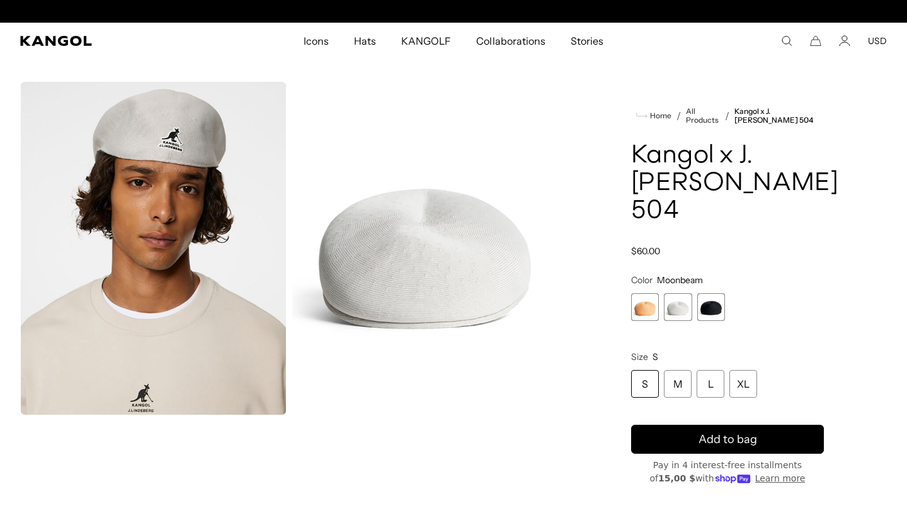
scroll to position [0, 259]
click at [712, 312] on span "3 of 3" at bounding box center [711, 307] width 28 height 28
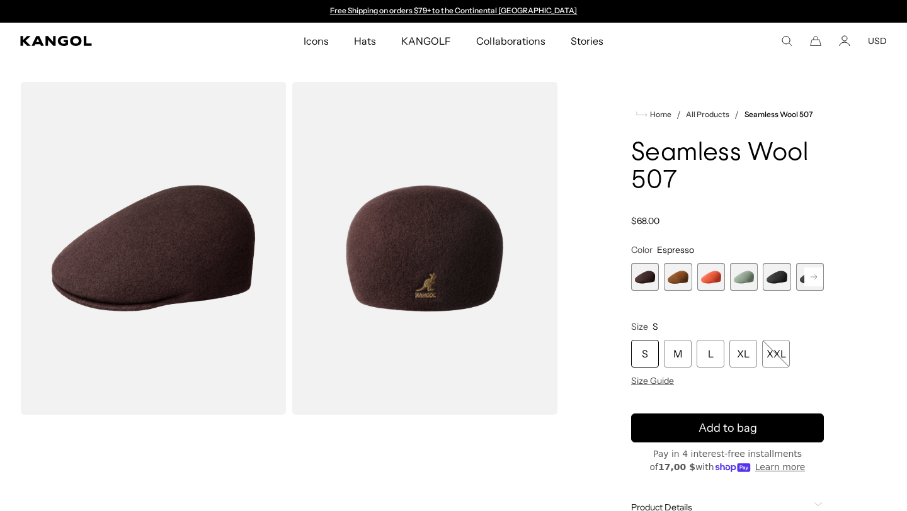
click at [717, 280] on span "3 of 9" at bounding box center [711, 277] width 28 height 28
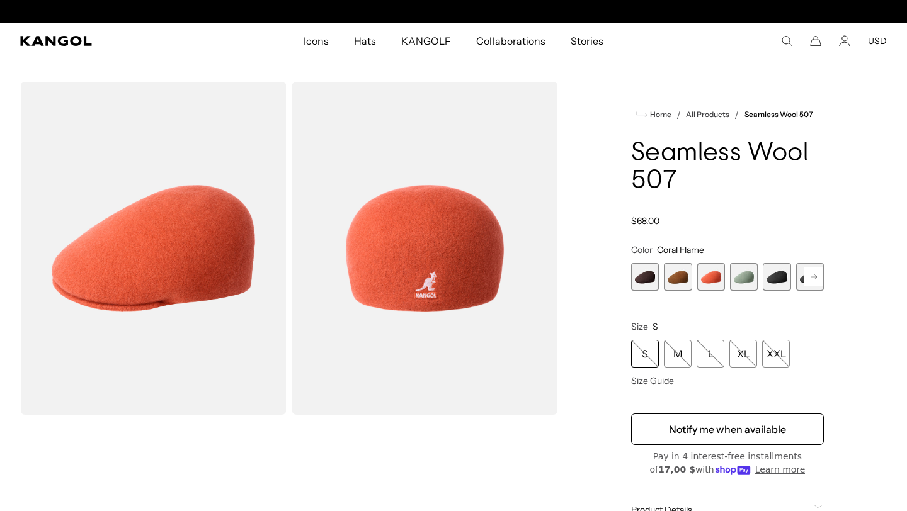
scroll to position [0, 259]
click at [811, 275] on rect at bounding box center [813, 277] width 19 height 19
click at [809, 277] on rect at bounding box center [813, 277] width 19 height 19
click at [809, 277] on span "9 of 9" at bounding box center [810, 277] width 28 height 28
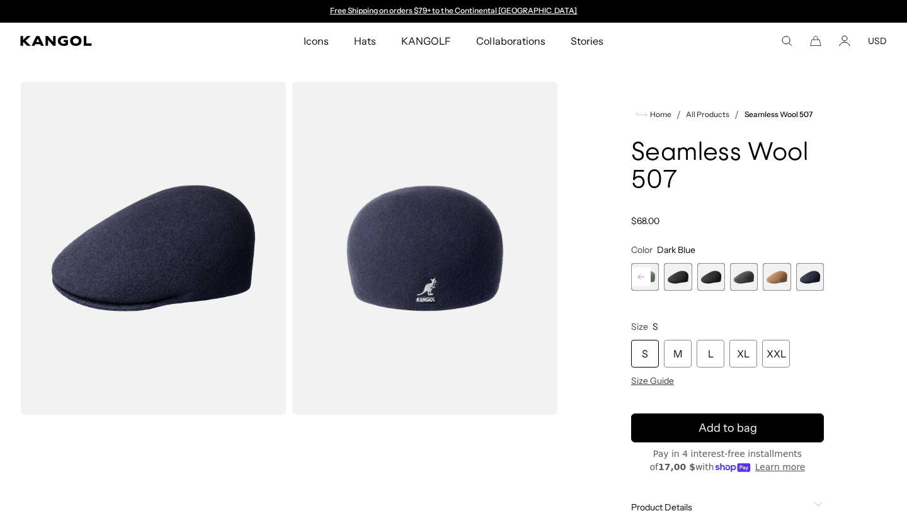
click at [783, 279] on span "8 of 9" at bounding box center [777, 277] width 28 height 28
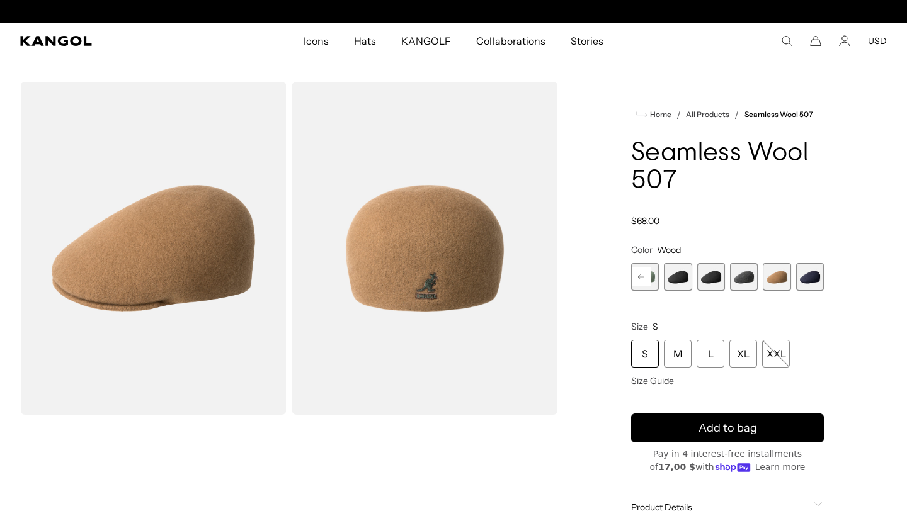
click at [744, 279] on span "7 of 9" at bounding box center [744, 277] width 28 height 28
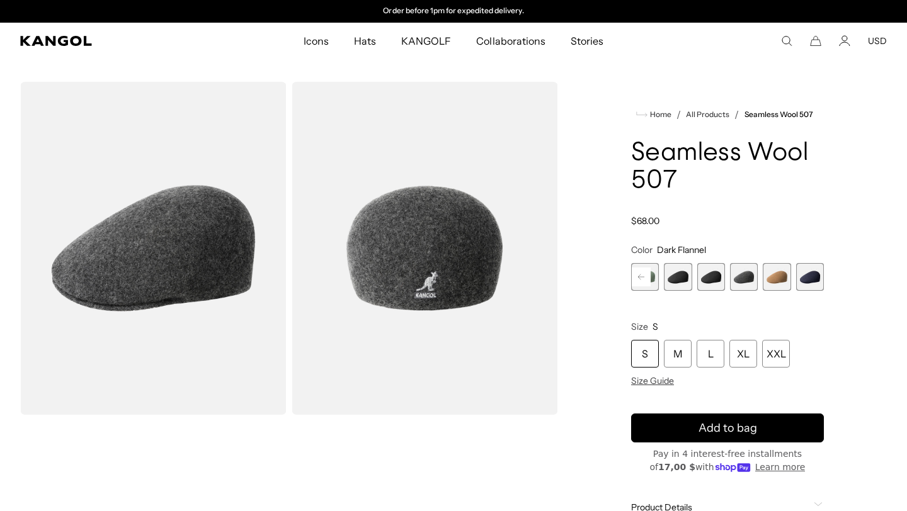
click at [709, 281] on span "6 of 9" at bounding box center [711, 277] width 28 height 28
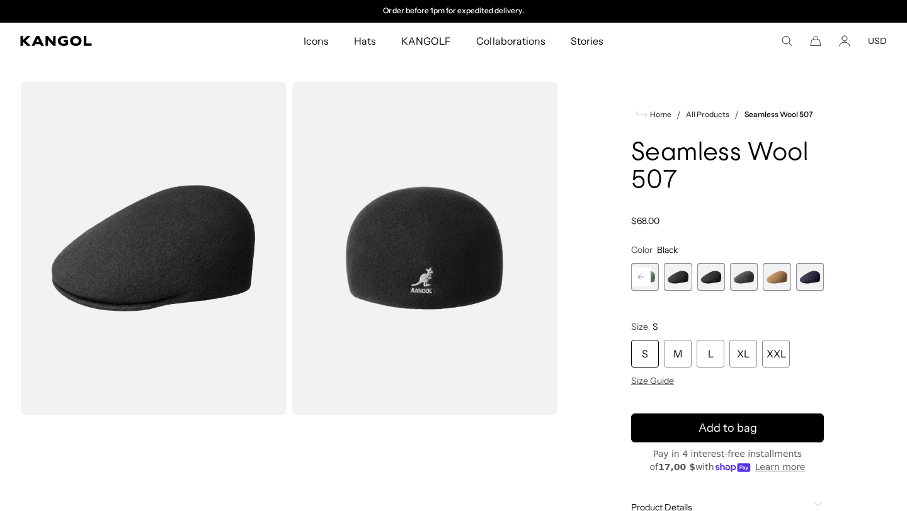
click at [676, 280] on span "5 of 9" at bounding box center [678, 277] width 28 height 28
click at [651, 278] on button "Previous" at bounding box center [641, 277] width 20 height 20
click at [680, 276] on span "4 of 9" at bounding box center [678, 277] width 28 height 28
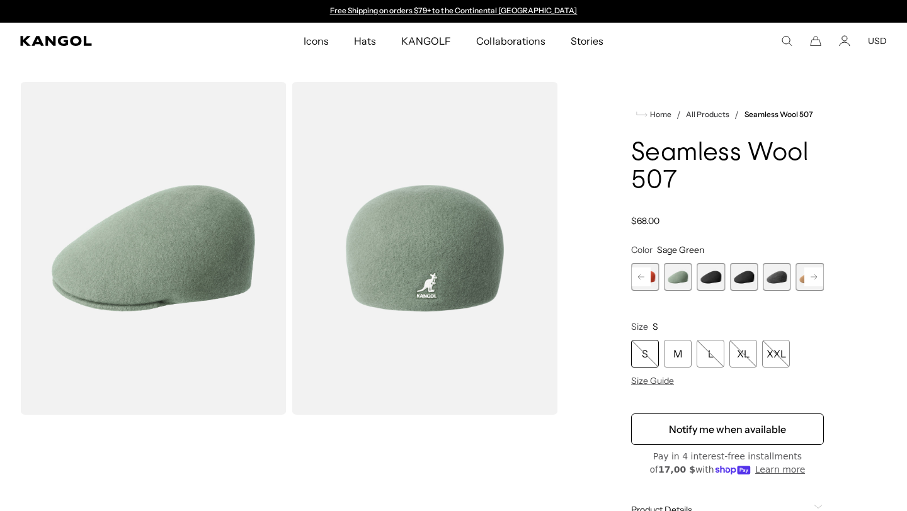
click at [644, 277] on rect at bounding box center [641, 277] width 19 height 19
click at [690, 277] on span "3 of 9" at bounding box center [678, 277] width 28 height 28
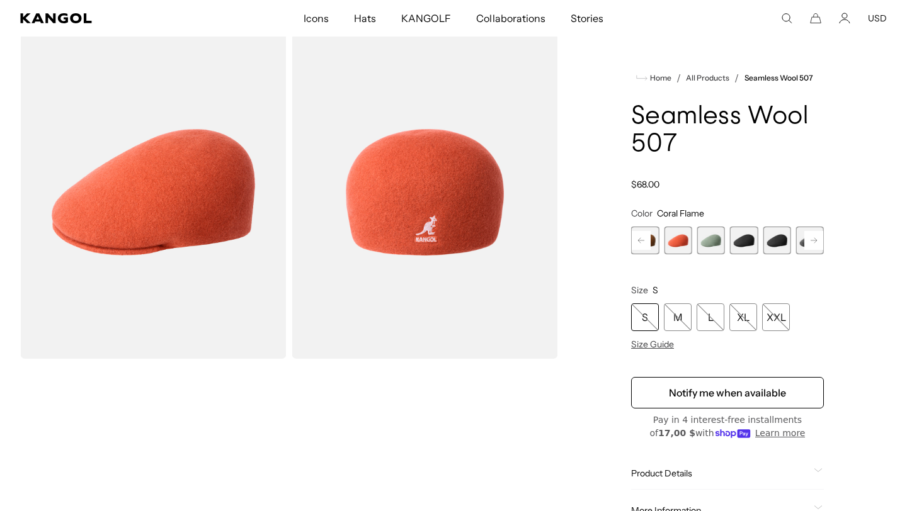
click at [650, 235] on rect at bounding box center [641, 240] width 19 height 19
click at [650, 235] on div "Previous Next Espresso Variant sold out or unavailable Rustic Caramel Variant s…" at bounding box center [727, 241] width 193 height 28
click at [650, 235] on span "1 of 9" at bounding box center [645, 241] width 28 height 28
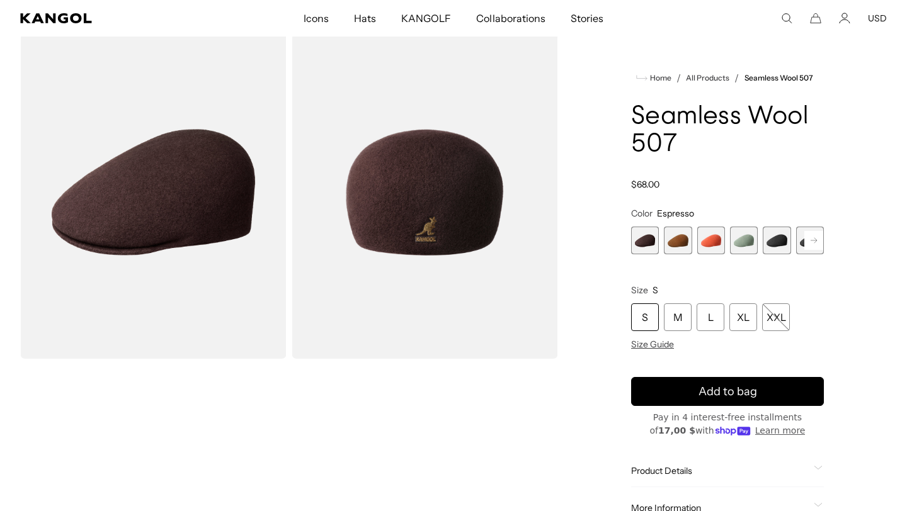
click at [679, 242] on span "2 of 9" at bounding box center [678, 241] width 28 height 28
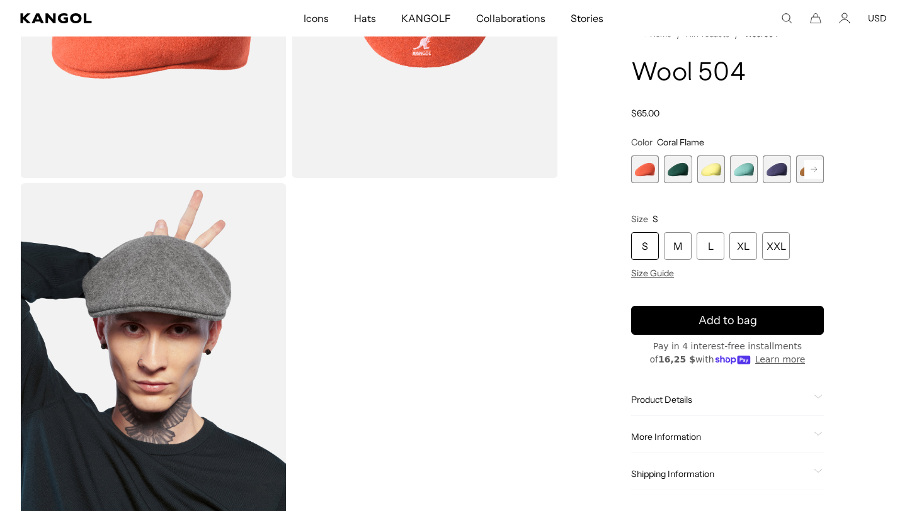
scroll to position [0, 259]
click at [811, 167] on rect at bounding box center [813, 169] width 19 height 19
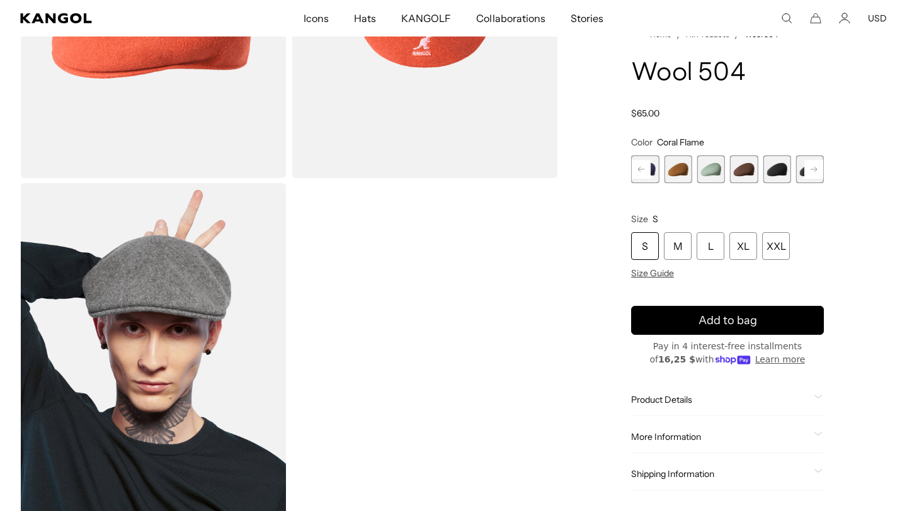
scroll to position [0, 0]
click at [811, 167] on rect at bounding box center [813, 169] width 19 height 19
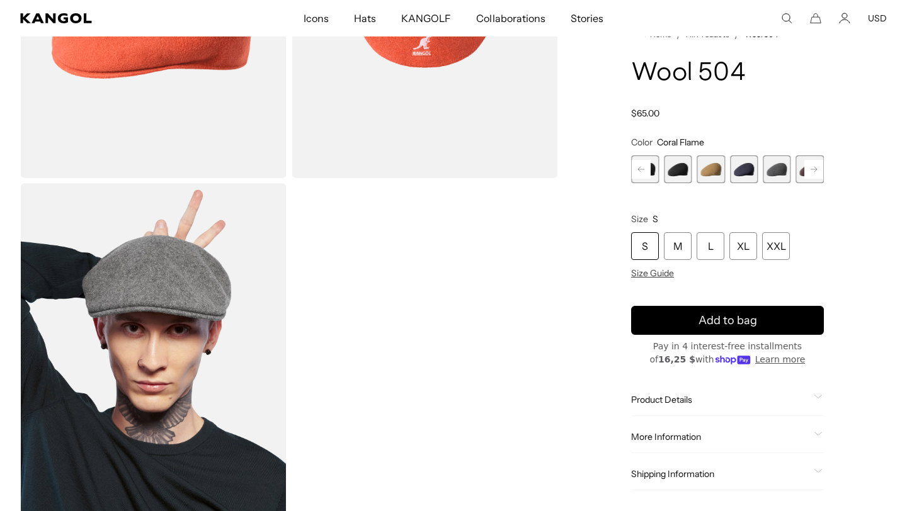
click at [811, 167] on rect at bounding box center [813, 169] width 19 height 19
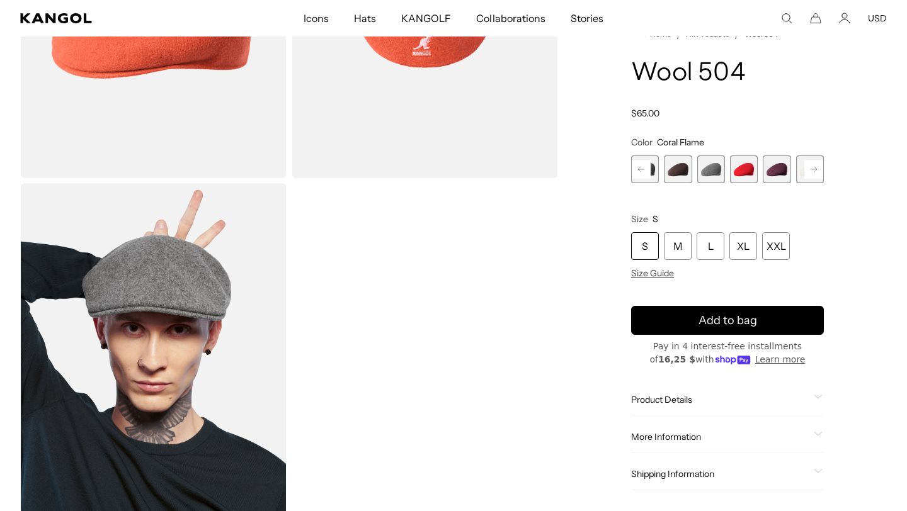
click at [811, 167] on rect at bounding box center [813, 169] width 19 height 19
click at [811, 167] on div "Previous Next Coral Flame Variant sold out or unavailable Deep Emerald Variant …" at bounding box center [727, 170] width 193 height 28
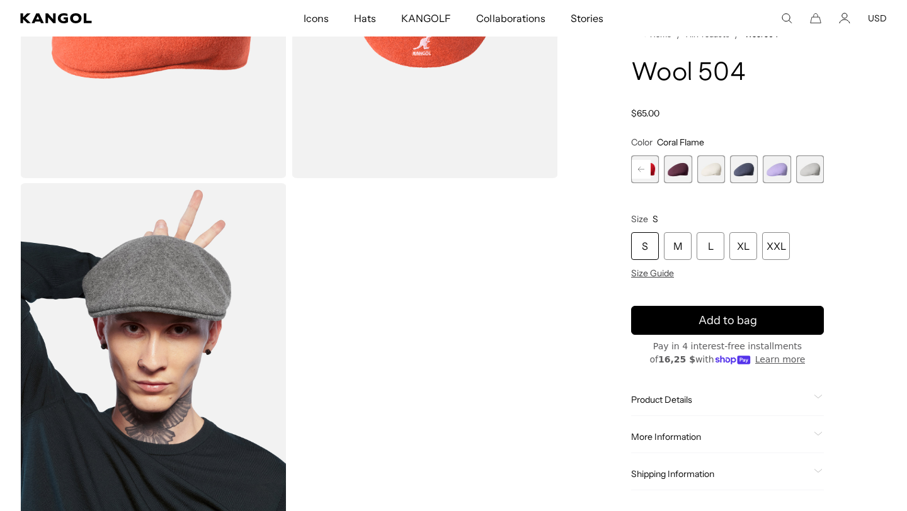
click at [783, 170] on span "20 of 21" at bounding box center [777, 170] width 28 height 28
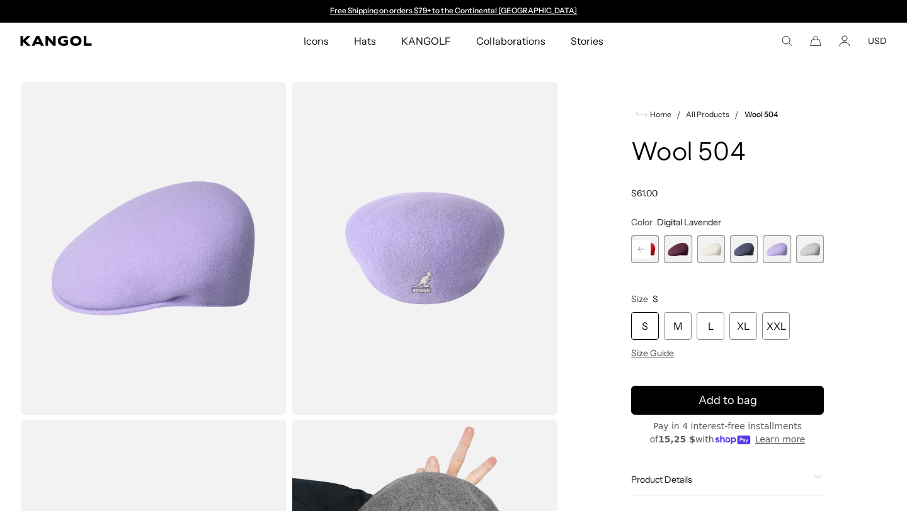
click at [683, 251] on span "17 of 21" at bounding box center [678, 250] width 28 height 28
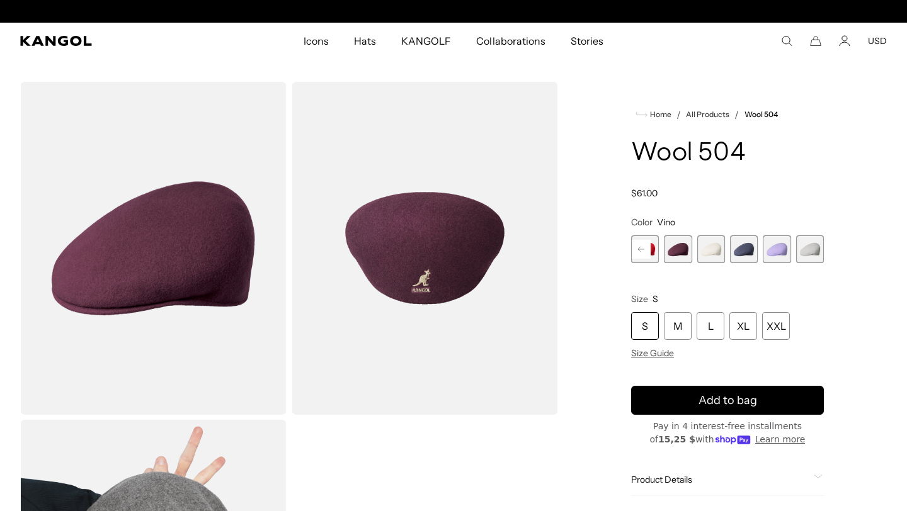
scroll to position [0, 259]
click at [649, 248] on rect at bounding box center [641, 249] width 19 height 19
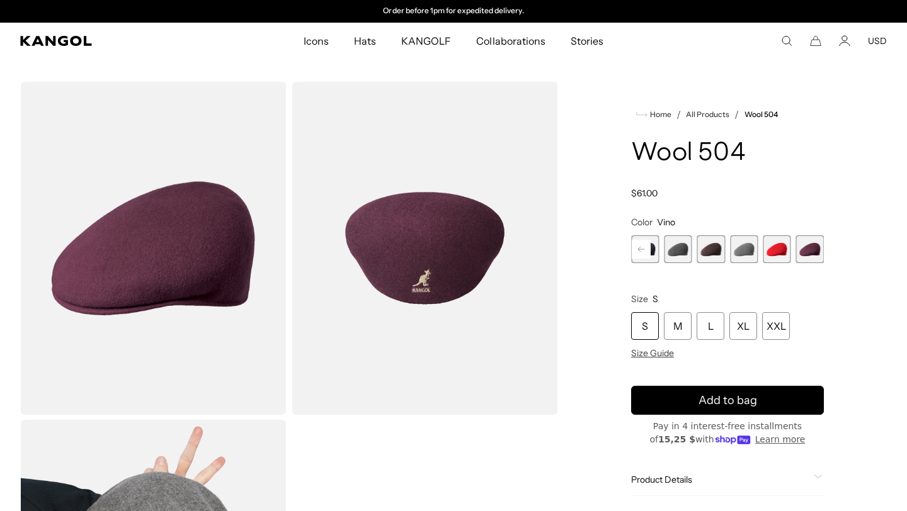
click at [649, 248] on rect at bounding box center [641, 249] width 19 height 19
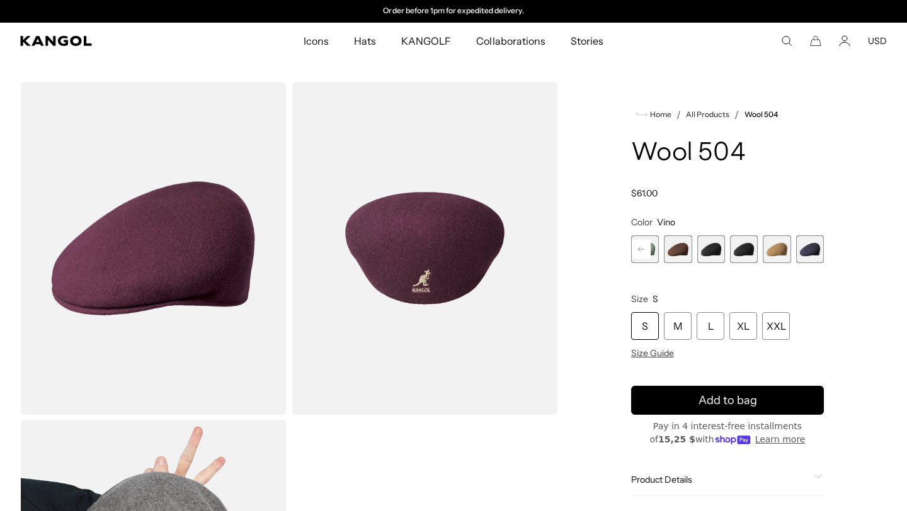
click at [649, 248] on rect at bounding box center [641, 249] width 19 height 19
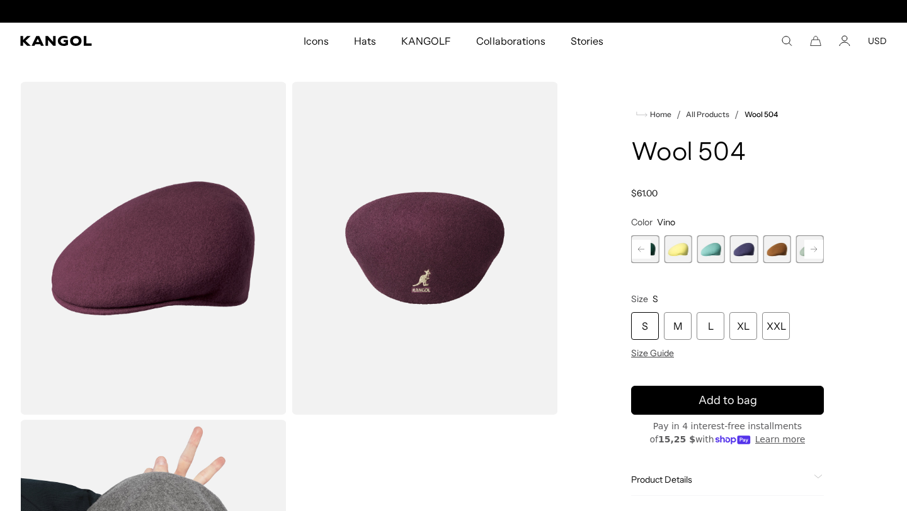
scroll to position [0, 0]
click at [649, 248] on rect at bounding box center [641, 249] width 19 height 19
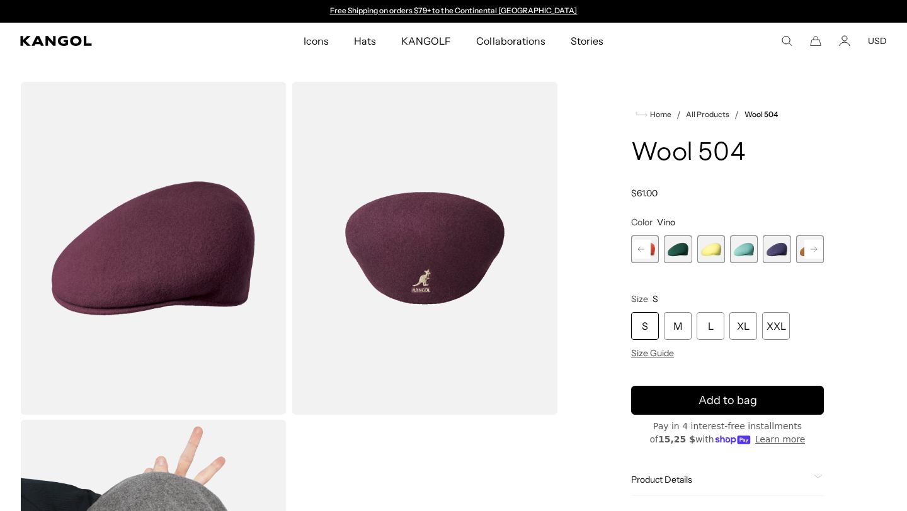
click at [649, 248] on rect at bounding box center [641, 249] width 19 height 19
click at [685, 253] on span "2 of 21" at bounding box center [678, 250] width 28 height 28
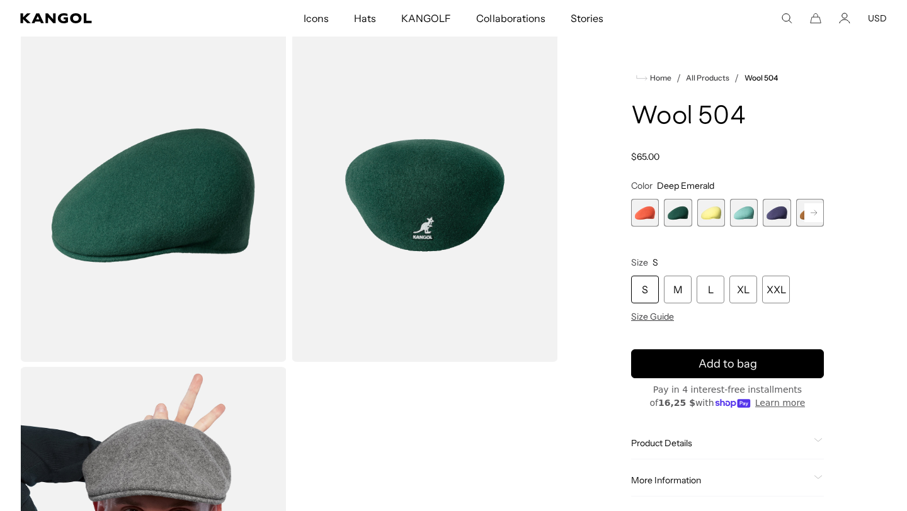
scroll to position [54, 0]
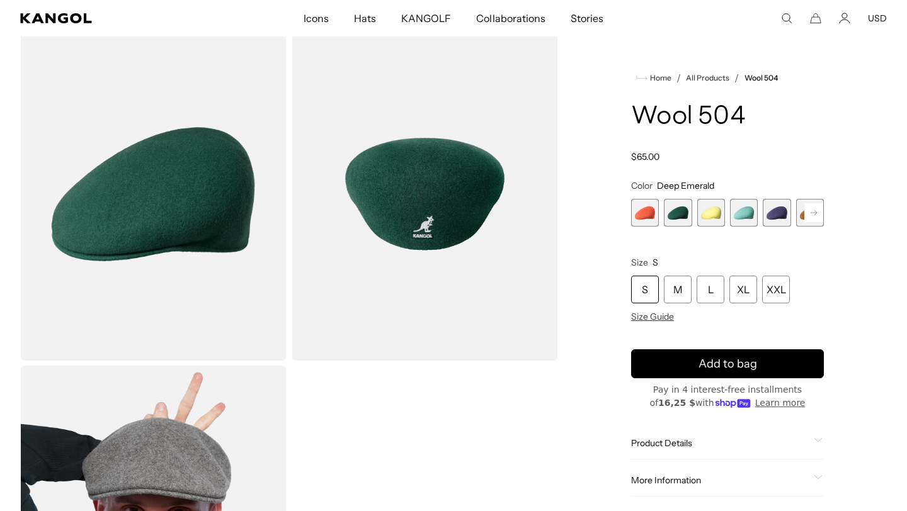
click at [809, 211] on rect at bounding box center [813, 212] width 19 height 19
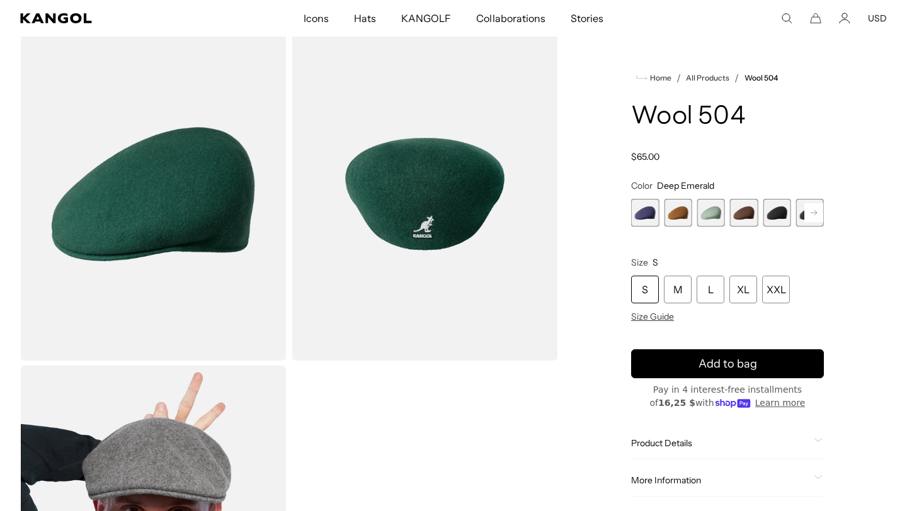
click at [809, 211] on rect at bounding box center [813, 212] width 19 height 19
click at [734, 213] on span "10 of 21" at bounding box center [744, 213] width 28 height 28
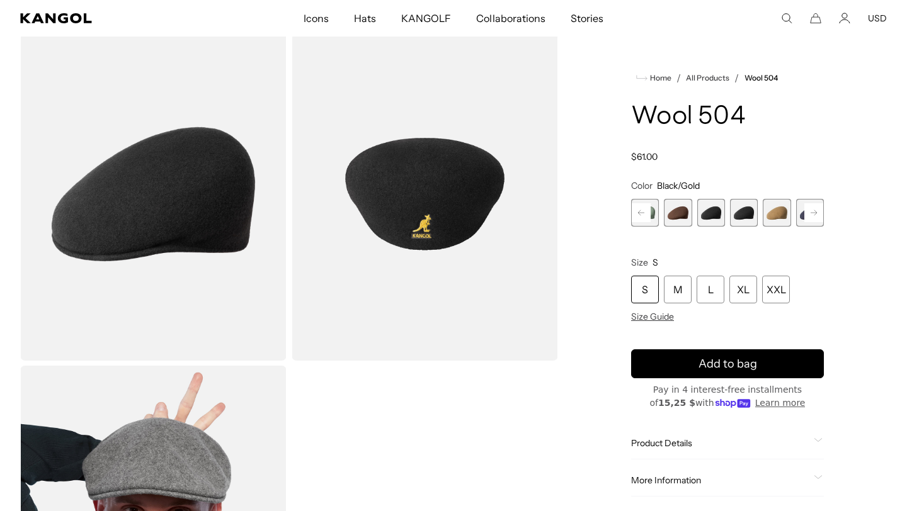
scroll to position [0, 259]
click at [719, 212] on span "9 of 21" at bounding box center [711, 213] width 28 height 28
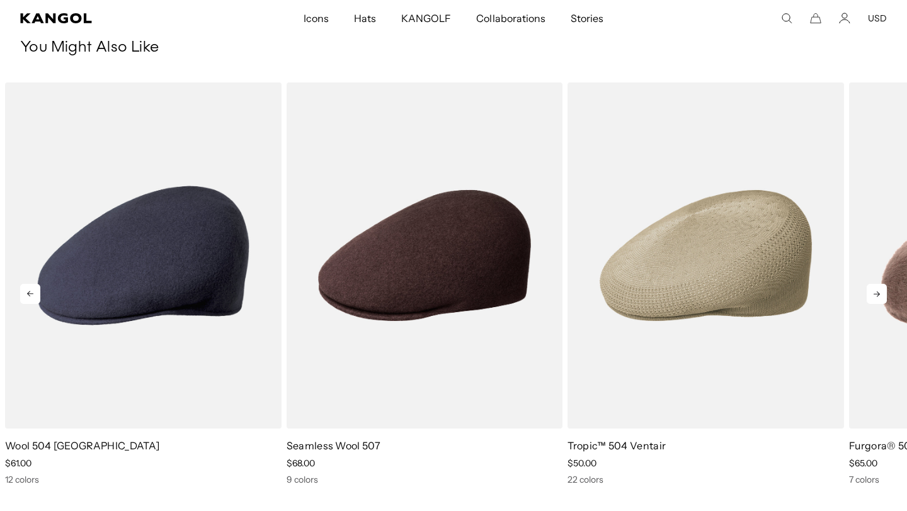
click at [870, 293] on icon at bounding box center [877, 294] width 20 height 20
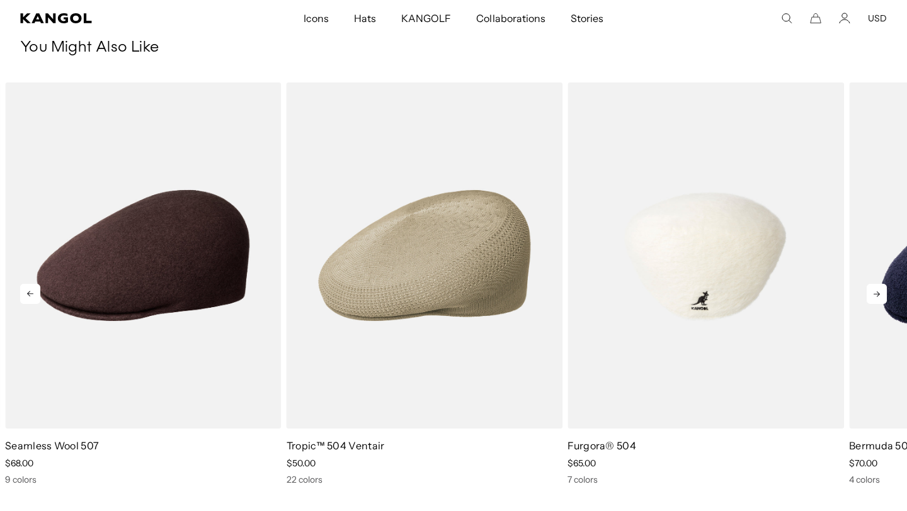
scroll to position [0, 259]
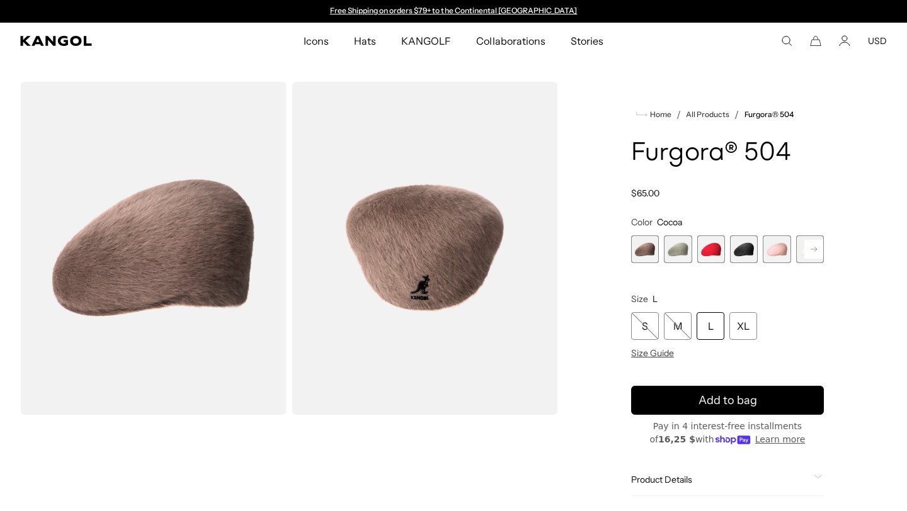
click at [742, 256] on span "4 of 7" at bounding box center [744, 250] width 28 height 28
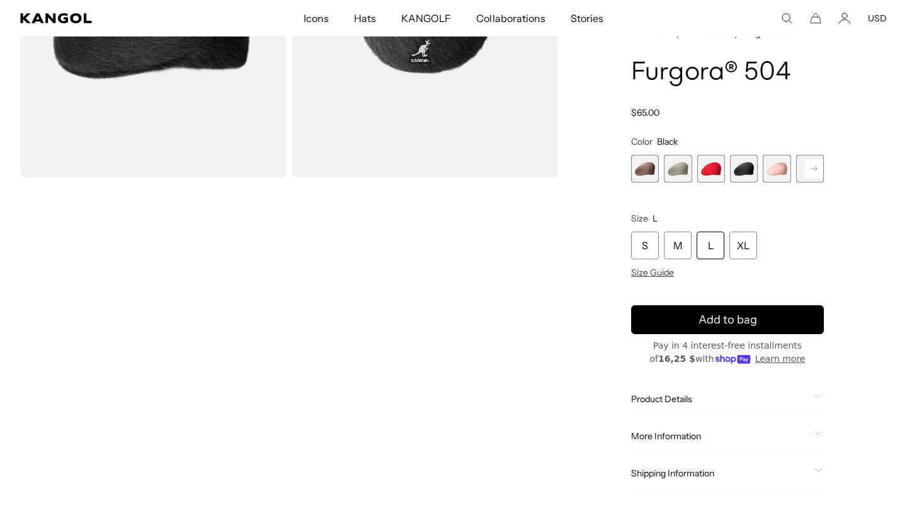
scroll to position [226, 0]
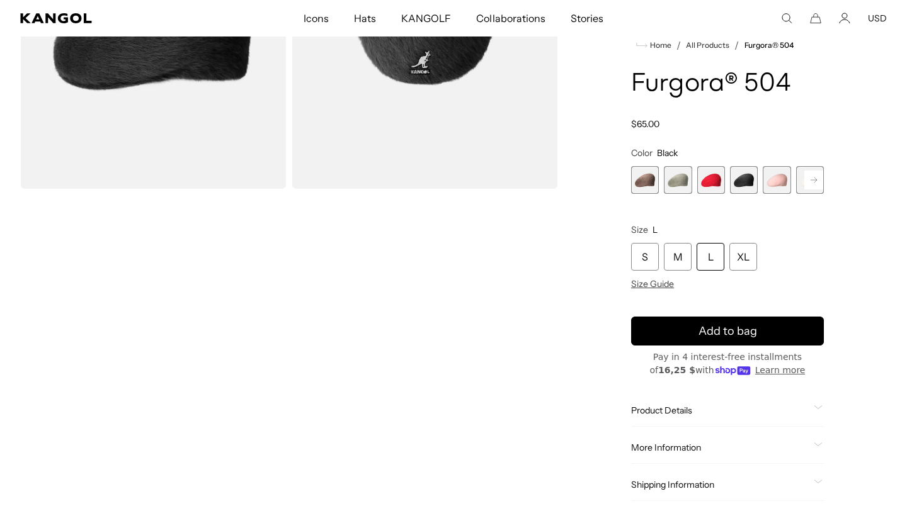
click at [780, 175] on span "5 of 7" at bounding box center [777, 180] width 28 height 28
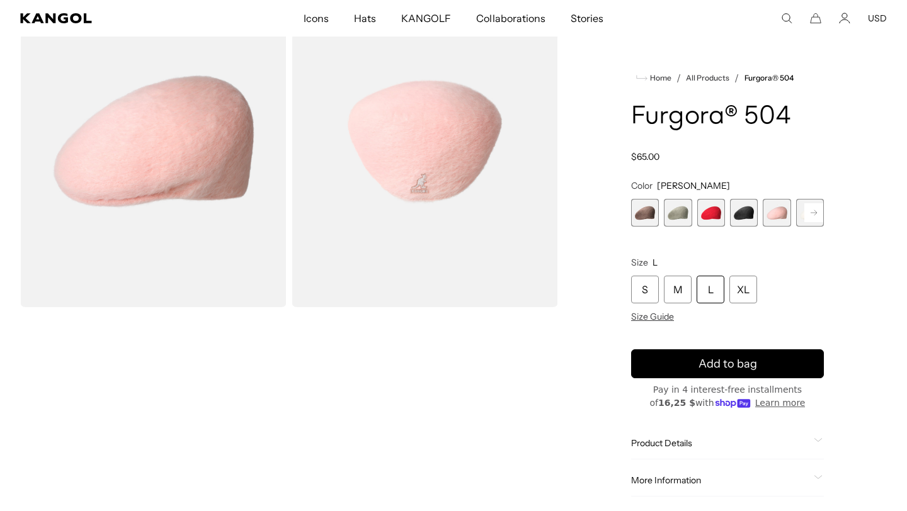
scroll to position [106, 0]
click at [808, 215] on rect at bounding box center [813, 212] width 19 height 19
click at [812, 213] on span "7 of 7" at bounding box center [810, 213] width 28 height 28
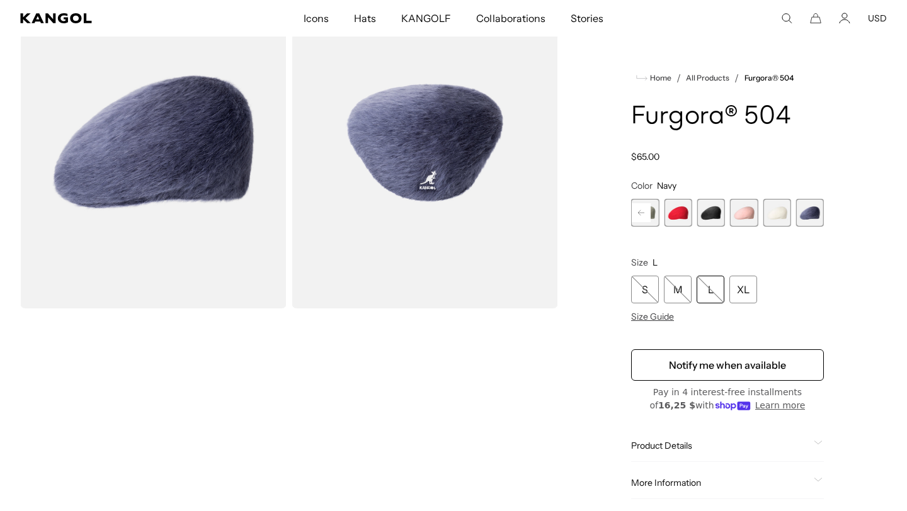
click at [739, 210] on span "5 of 7" at bounding box center [744, 213] width 28 height 28
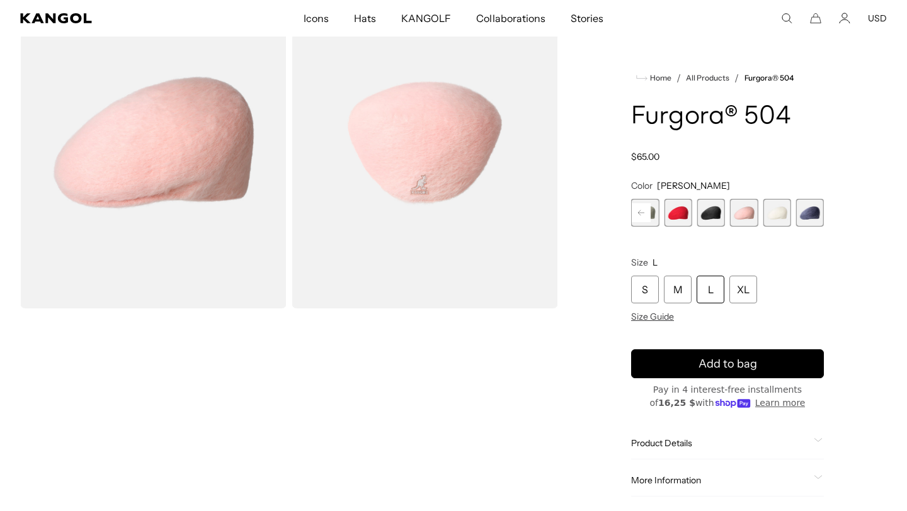
scroll to position [0, 259]
click at [714, 211] on span "4 of 7" at bounding box center [711, 213] width 28 height 28
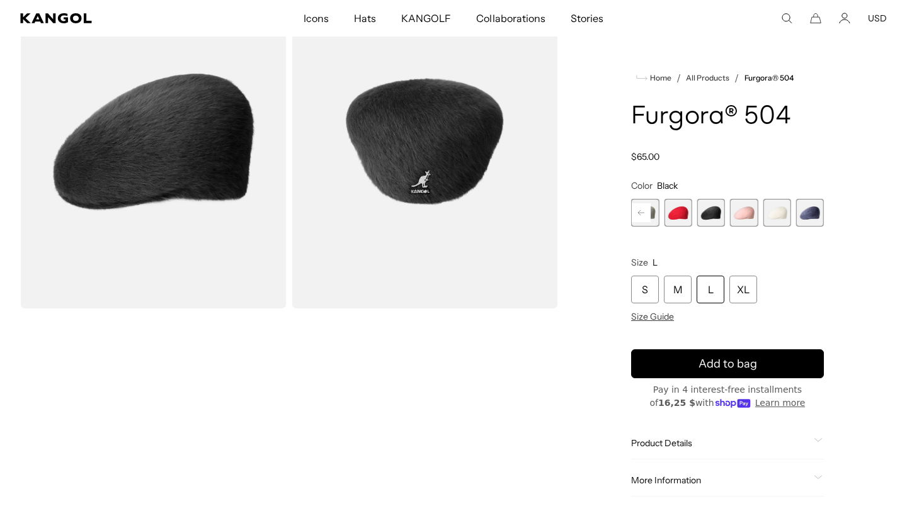
click at [641, 213] on icon at bounding box center [641, 212] width 6 height 5
click at [641, 213] on span "1 of 7" at bounding box center [645, 213] width 28 height 28
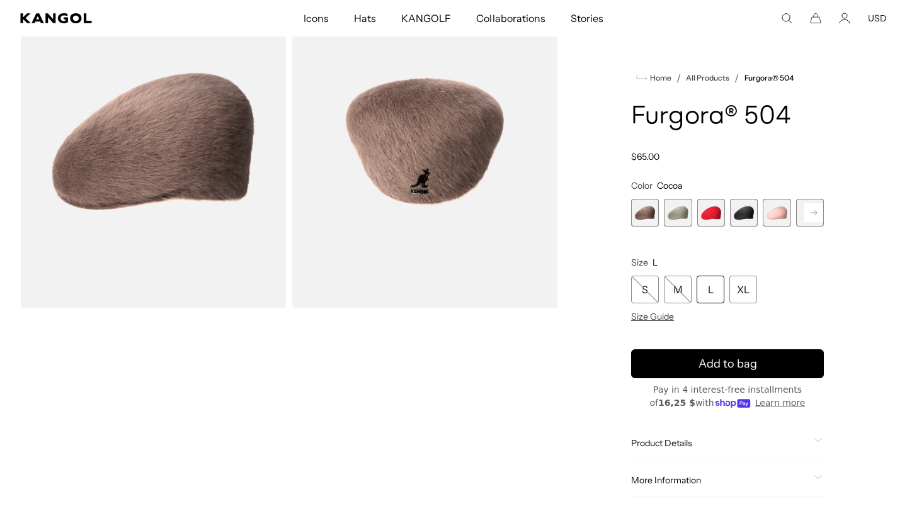
click at [750, 213] on span "4 of 7" at bounding box center [744, 213] width 28 height 28
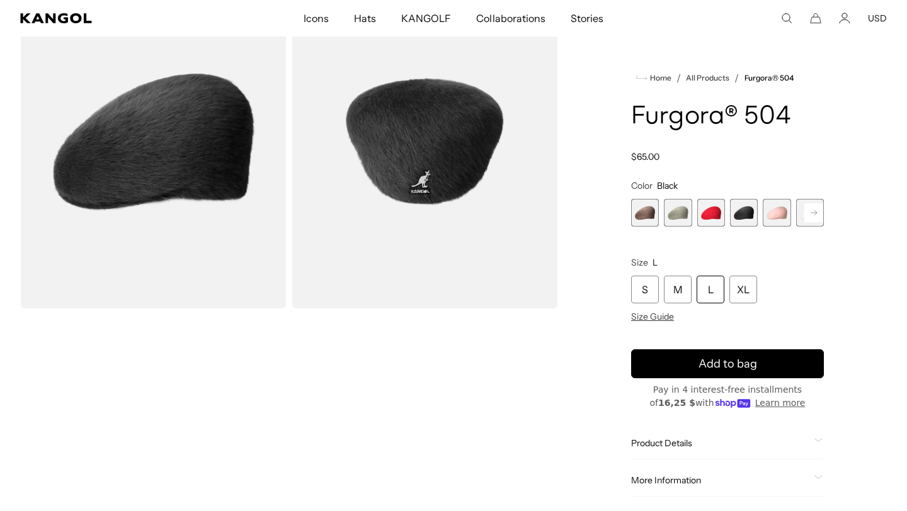
click at [707, 213] on span "3 of 7" at bounding box center [711, 213] width 28 height 28
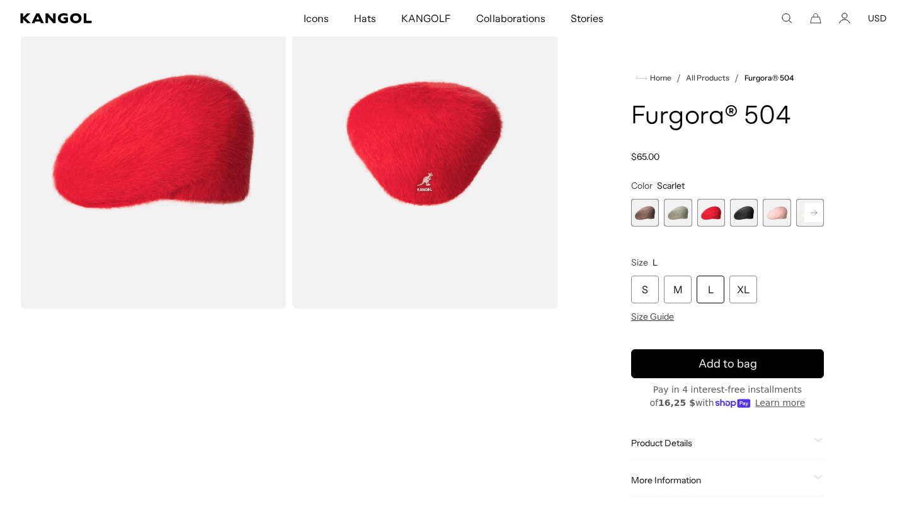
scroll to position [0, 259]
click at [748, 212] on span "4 of 7" at bounding box center [744, 213] width 28 height 28
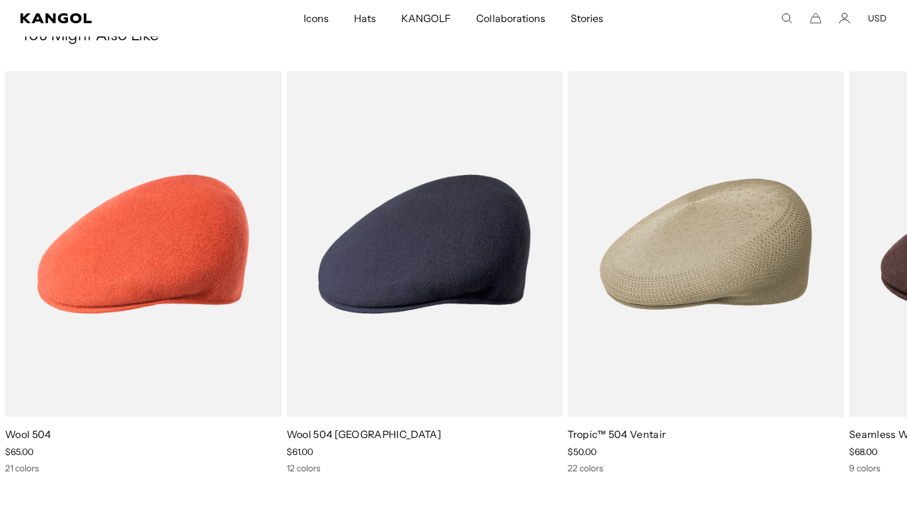
scroll to position [829, 0]
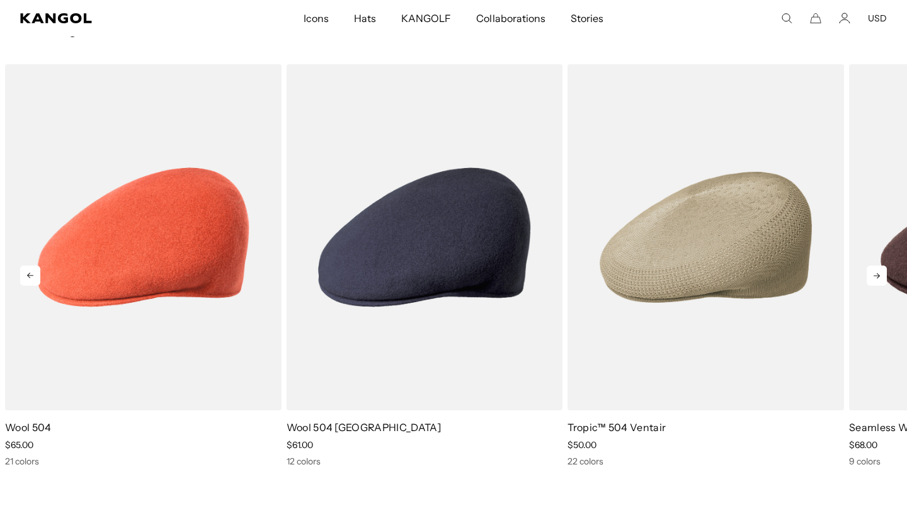
click at [870, 278] on icon at bounding box center [877, 276] width 20 height 20
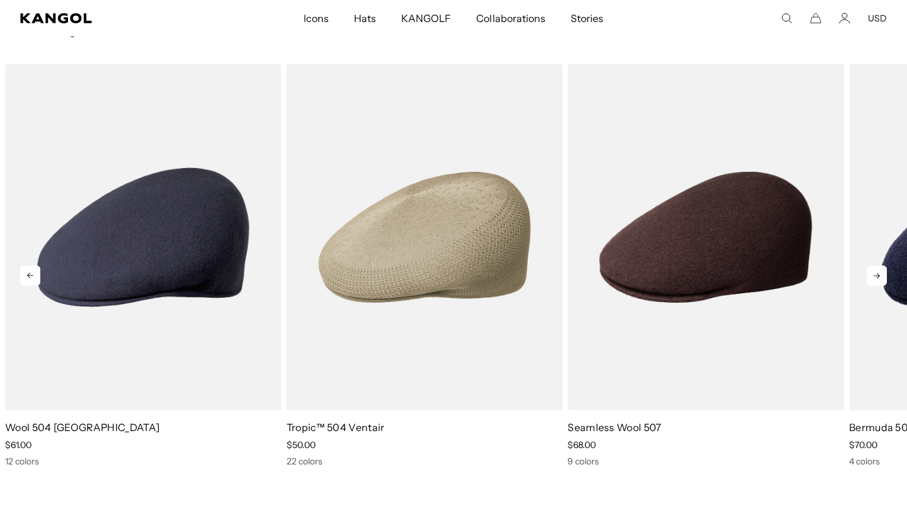
scroll to position [0, 259]
click at [870, 278] on icon at bounding box center [877, 276] width 20 height 20
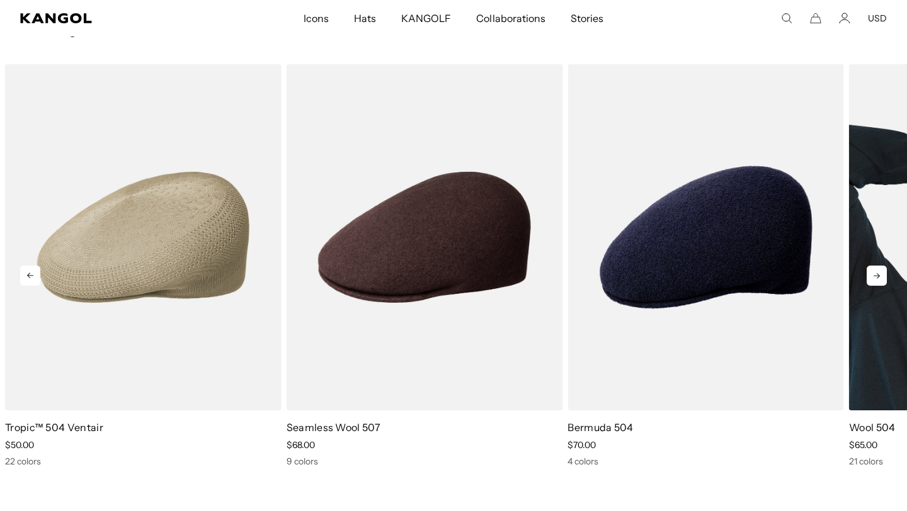
scroll to position [0, 0]
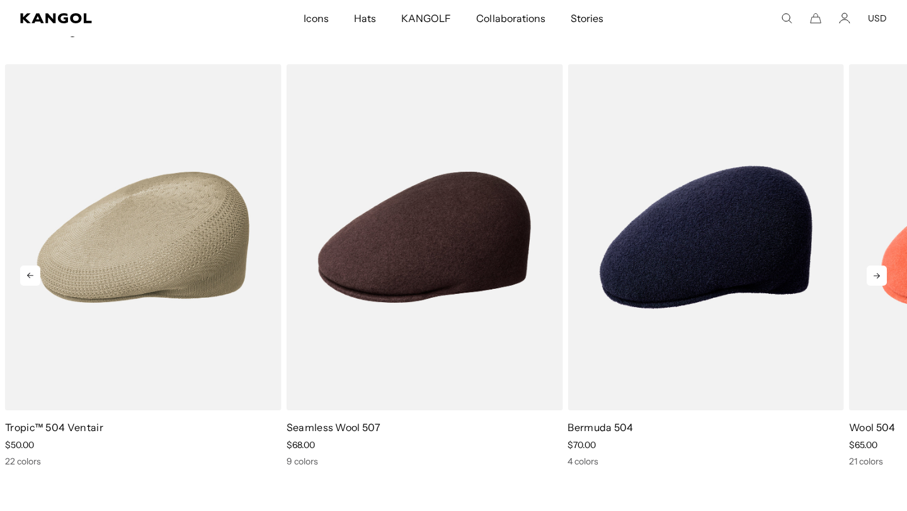
click at [876, 278] on icon at bounding box center [877, 276] width 20 height 20
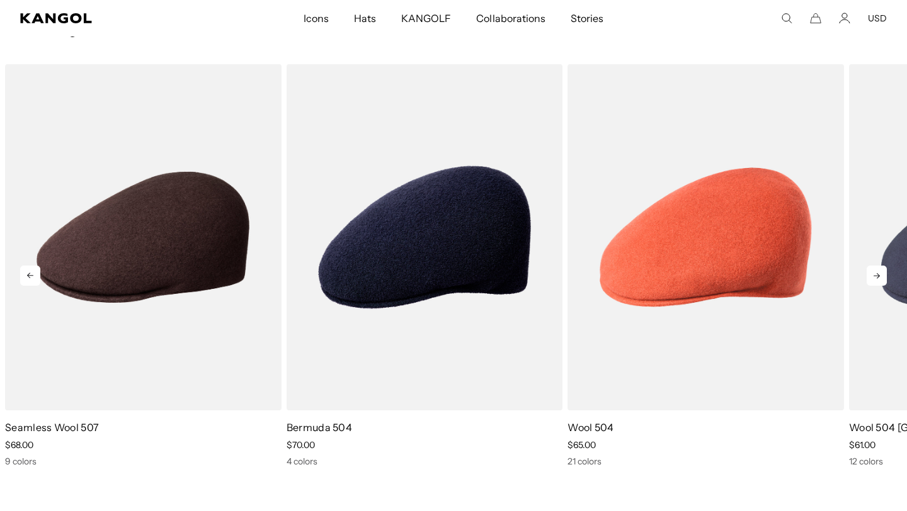
click at [876, 278] on icon at bounding box center [877, 276] width 20 height 20
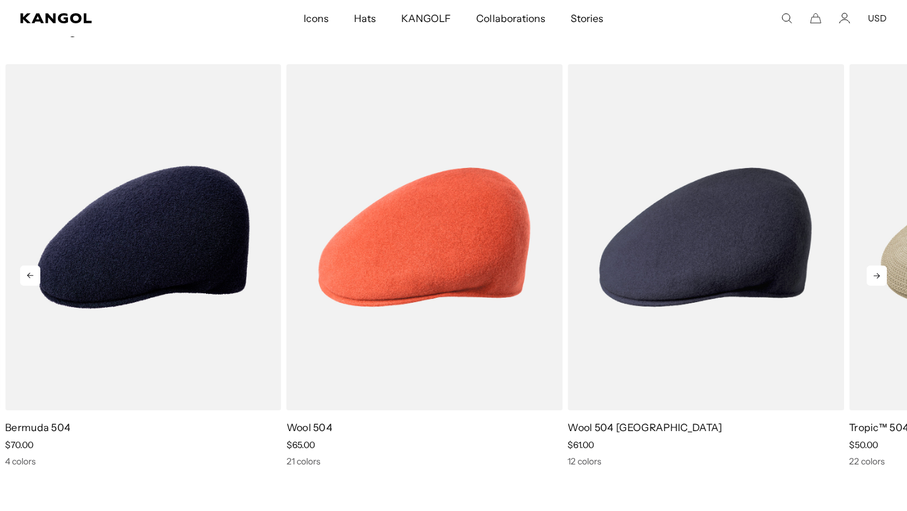
click at [876, 278] on icon at bounding box center [877, 276] width 20 height 20
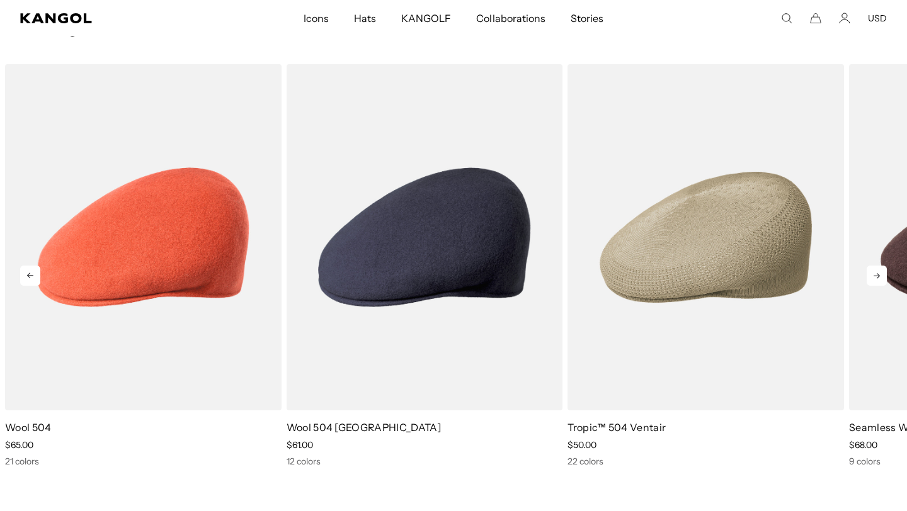
click at [877, 278] on icon at bounding box center [877, 276] width 6 height 6
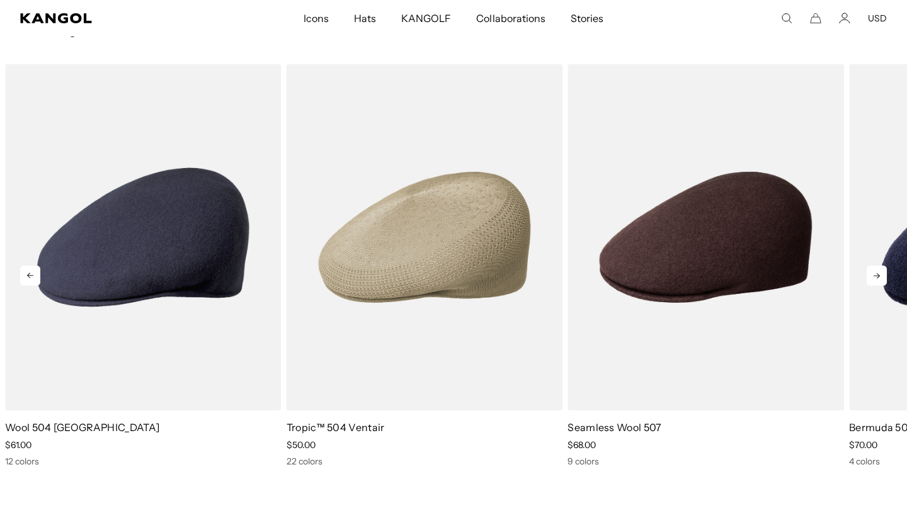
click at [877, 278] on icon at bounding box center [877, 276] width 6 height 6
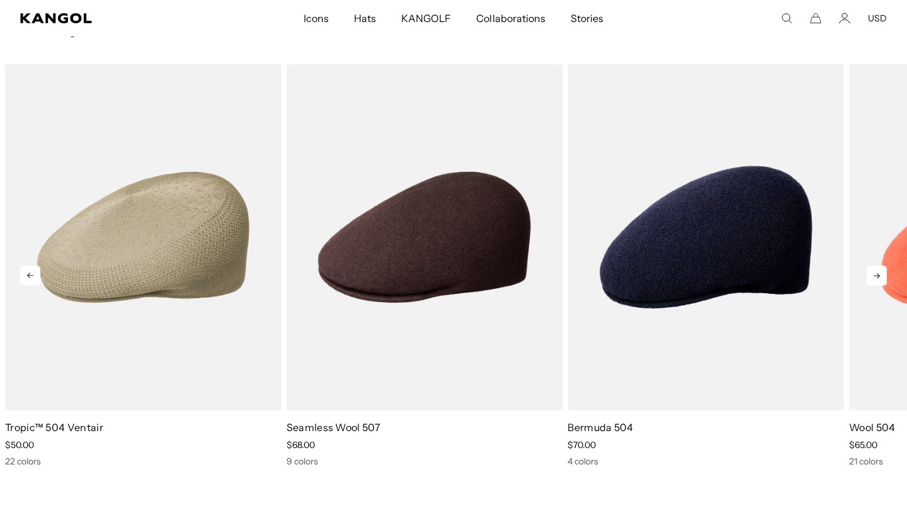
scroll to position [0, 0]
click at [877, 278] on icon at bounding box center [877, 276] width 6 height 6
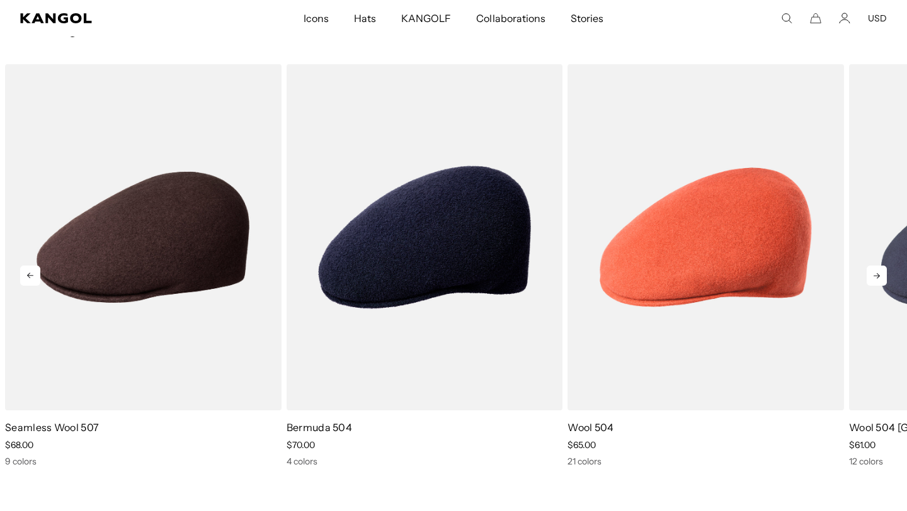
click at [877, 278] on icon at bounding box center [877, 276] width 6 height 6
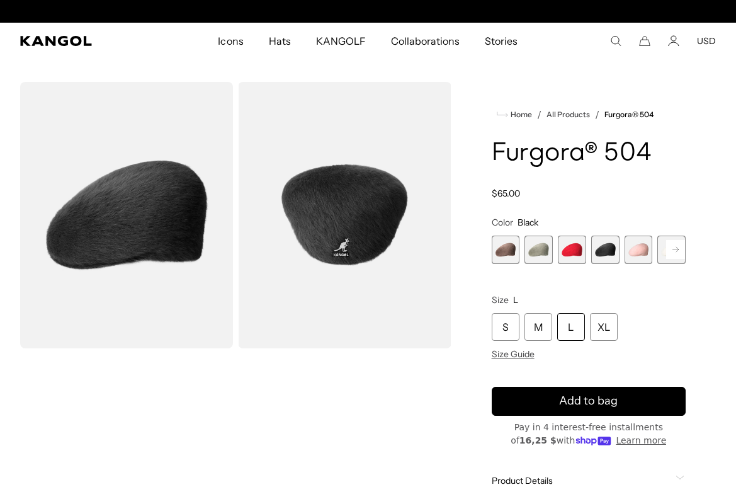
scroll to position [0, 259]
